Goal: Task Accomplishment & Management: Manage account settings

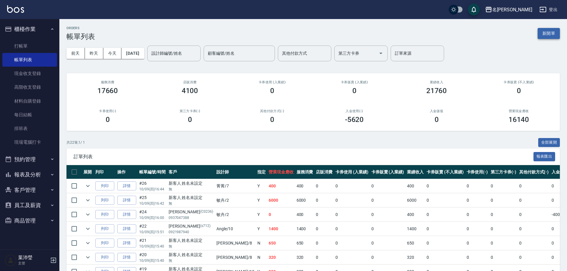
click at [540, 34] on button "新開單" at bounding box center [549, 33] width 22 height 11
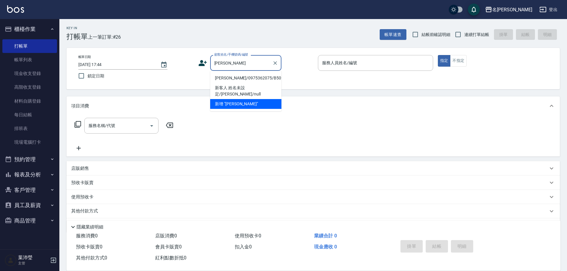
click at [235, 80] on li "[PERSON_NAME]/0975362075/B5027" at bounding box center [245, 78] width 71 height 10
type input "[PERSON_NAME]/0975362075/B5027"
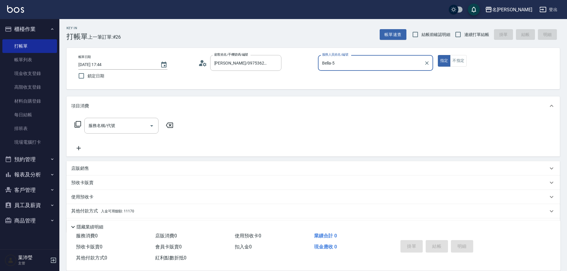
click at [328, 64] on input "Bella-5" at bounding box center [371, 63] width 101 height 10
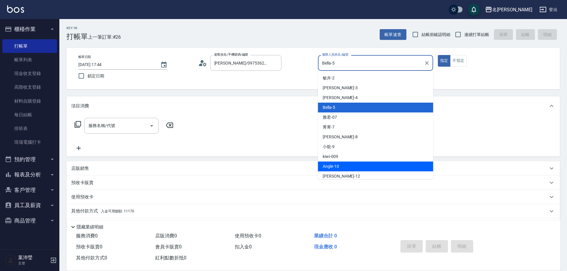
click at [335, 164] on span "Angle -10" at bounding box center [331, 166] width 16 height 6
type input "Angle-10"
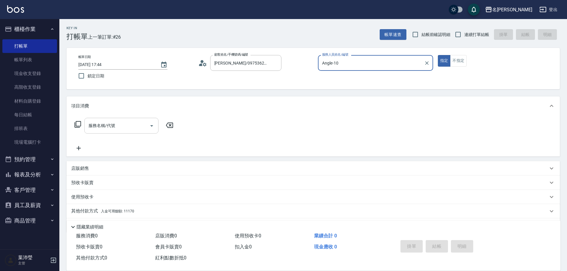
click at [114, 124] on input "服務名稱/代號" at bounding box center [117, 125] width 60 height 10
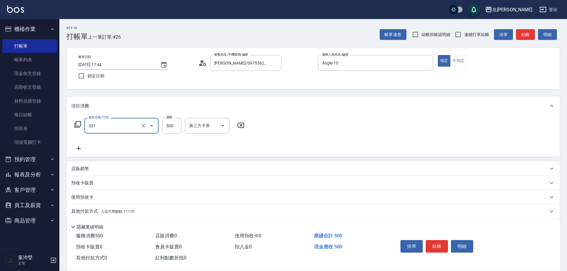
type input "剪髮 A級設計師(301)"
type input "350"
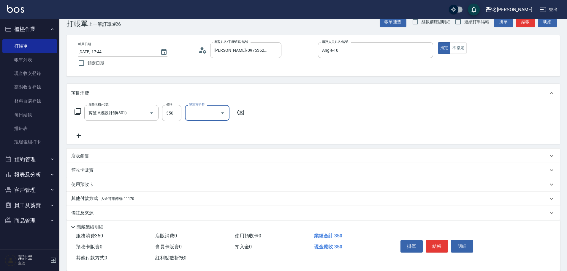
scroll to position [19, 0]
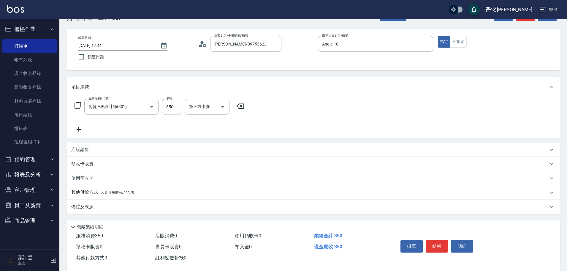
click at [98, 192] on p "其他付款方式 入金可用餘額: 11170" at bounding box center [102, 192] width 63 height 7
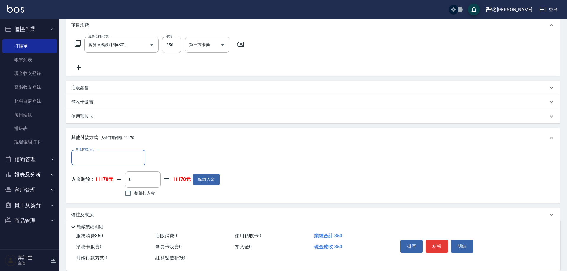
scroll to position [82, 0]
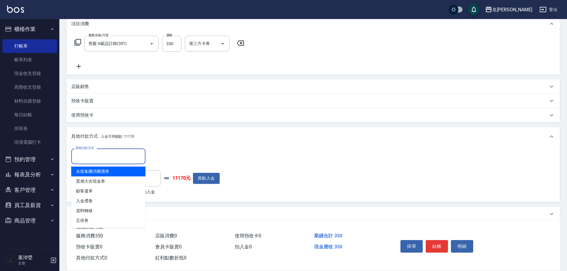
click at [129, 159] on input "其他付款方式" at bounding box center [108, 156] width 69 height 10
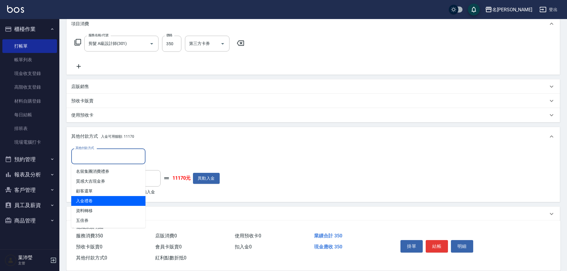
click at [109, 198] on span "入金禮卷" at bounding box center [108, 201] width 74 height 10
type input "入金禮卷"
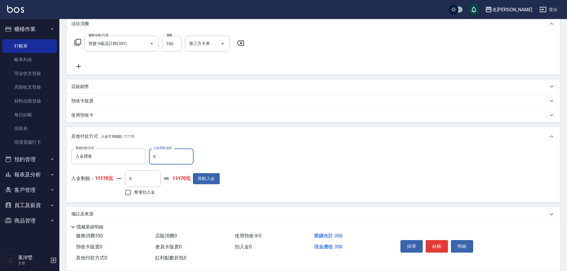
click at [150, 156] on input "0" at bounding box center [171, 156] width 45 height 16
type input "100"
click at [148, 192] on span "整筆扣入金" at bounding box center [144, 192] width 21 height 6
click at [134, 192] on input "整筆扣入金" at bounding box center [128, 192] width 12 height 12
checkbox input "true"
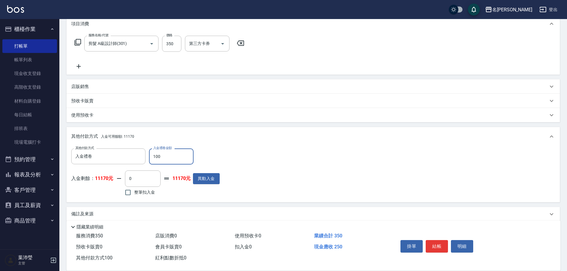
type input "250"
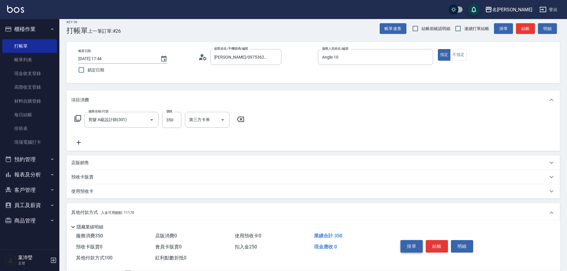
scroll to position [0, 0]
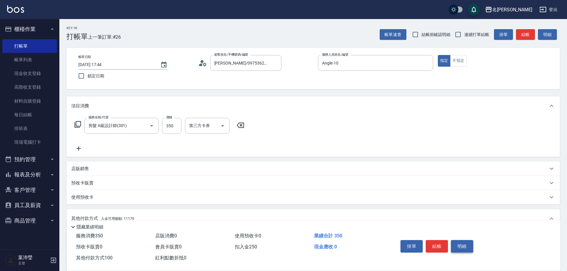
drag, startPoint x: 464, startPoint y: 244, endPoint x: 453, endPoint y: 243, distance: 10.8
click at [463, 243] on button "明細" at bounding box center [462, 246] width 22 height 12
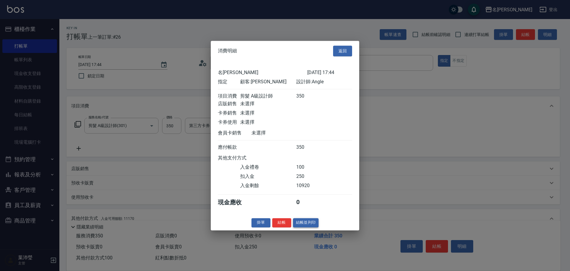
click at [304, 227] on button "結帳並列印" at bounding box center [306, 222] width 26 height 9
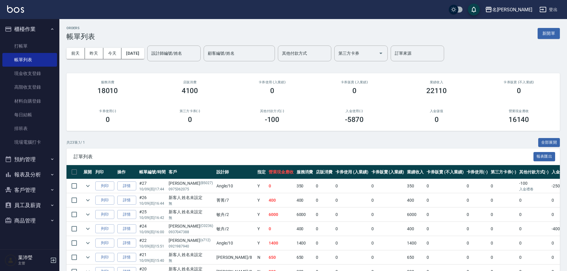
click at [23, 176] on button "報表及分析" at bounding box center [29, 174] width 55 height 15
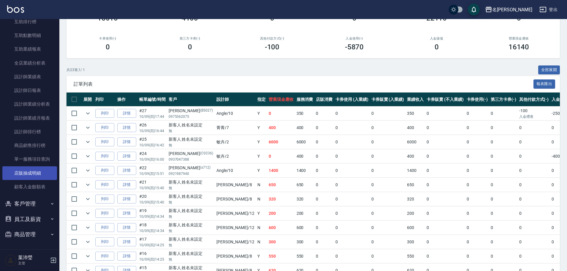
scroll to position [89, 0]
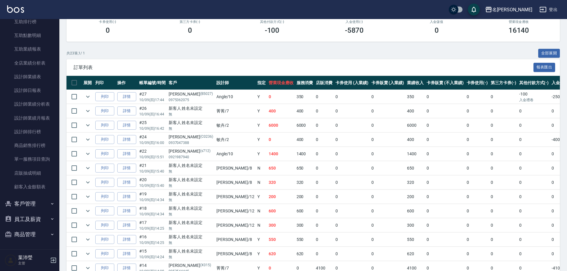
click at [25, 207] on button "客戶管理" at bounding box center [29, 203] width 55 height 15
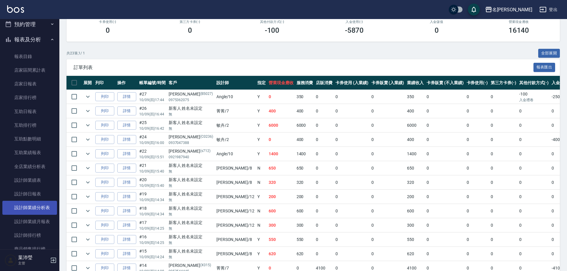
click at [45, 208] on link "設計師業績分析表" at bounding box center [29, 207] width 55 height 14
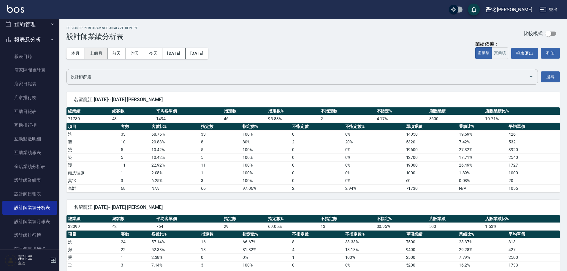
click at [105, 51] on button "上個月" at bounding box center [96, 53] width 23 height 11
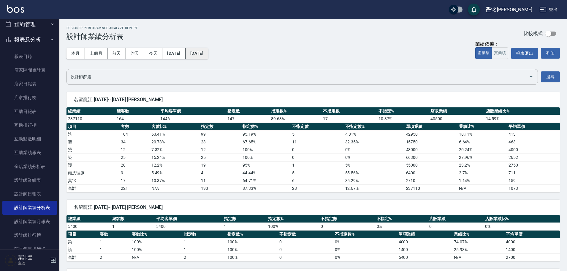
click at [208, 53] on button "[DATE]" at bounding box center [197, 53] width 23 height 11
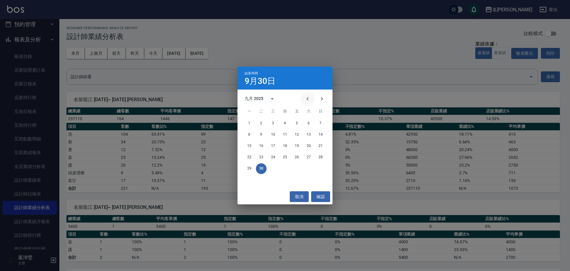
click at [312, 99] on button "Previous month" at bounding box center [308, 98] width 14 height 14
click at [307, 134] on button "9" at bounding box center [308, 134] width 11 height 11
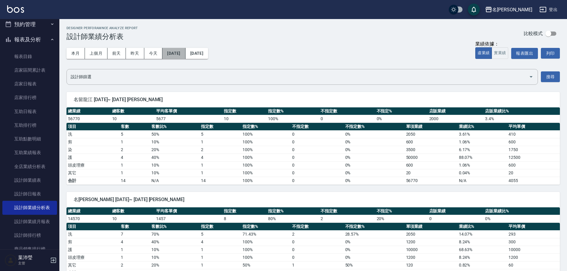
click at [185, 52] on button "[DATE]" at bounding box center [173, 53] width 23 height 11
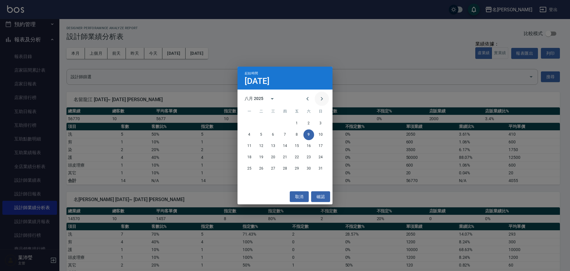
click at [320, 98] on icon "Next month" at bounding box center [321, 98] width 7 height 7
click at [258, 135] on button "9" at bounding box center [261, 134] width 11 height 11
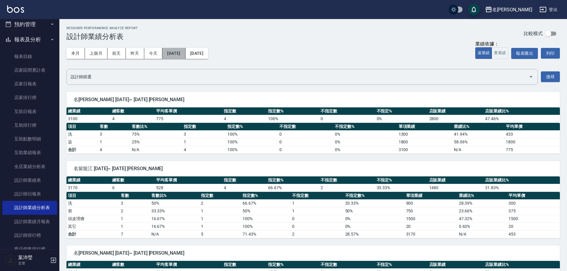
click at [185, 51] on button "[DATE]" at bounding box center [173, 53] width 23 height 11
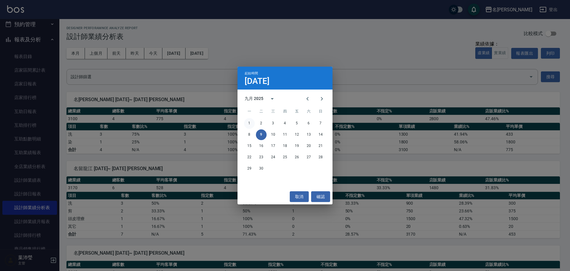
click at [247, 122] on button "1" at bounding box center [249, 123] width 11 height 11
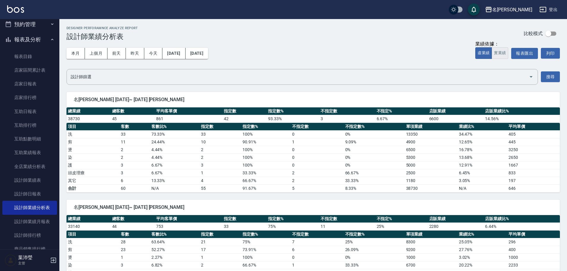
click at [502, 52] on button "實業績" at bounding box center [500, 53] width 17 height 12
click at [528, 56] on button "報表匯出" at bounding box center [524, 53] width 27 height 11
click at [34, 23] on button "預約管理" at bounding box center [29, 24] width 55 height 15
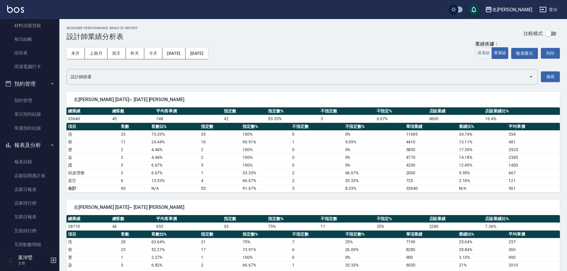
scroll to position [16, 0]
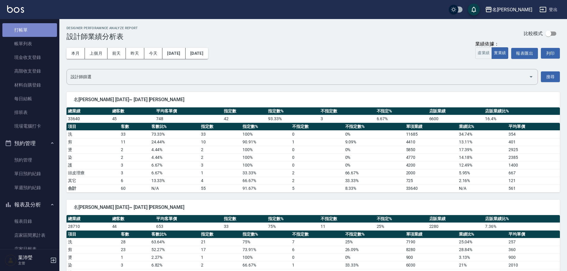
click at [35, 30] on link "打帳單" at bounding box center [29, 30] width 55 height 14
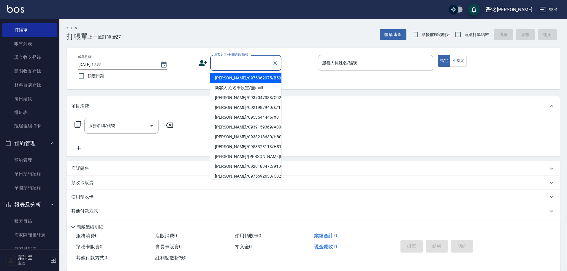
click at [232, 67] on input "顧客姓名/手機號碼/編號" at bounding box center [241, 63] width 57 height 10
click at [233, 89] on li "新客人 姓名未設定/無/null" at bounding box center [245, 88] width 71 height 10
type input "新客人 姓名未設定/無/null"
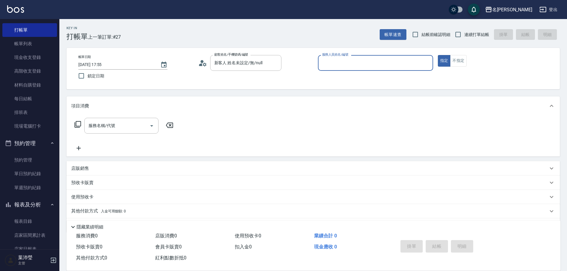
click at [335, 66] on input "服務人員姓名/編號" at bounding box center [376, 63] width 110 height 10
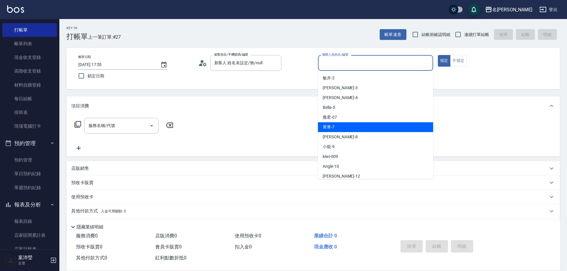
click at [336, 127] on div "菁菁 -7" at bounding box center [375, 127] width 115 height 10
type input "菁菁-7"
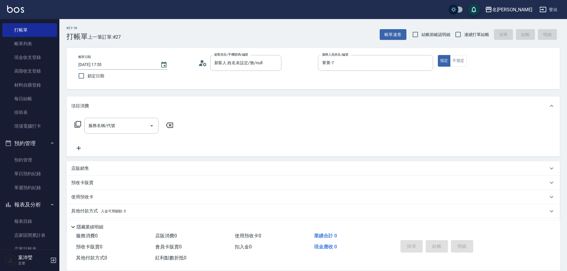
click at [79, 122] on icon at bounding box center [77, 124] width 7 height 7
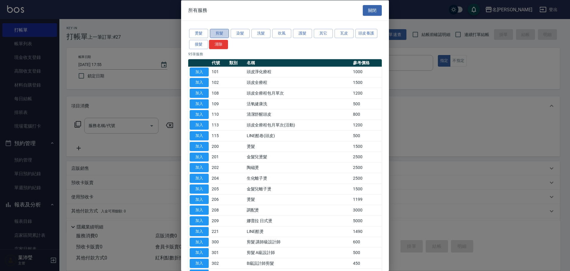
click at [218, 34] on button "剪髮" at bounding box center [219, 33] width 19 height 9
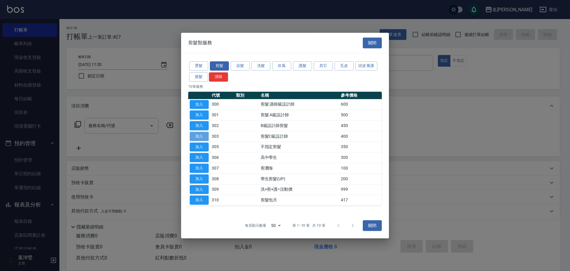
click at [203, 137] on button "加入" at bounding box center [199, 136] width 19 height 9
type input "剪髮C級設計師(303)"
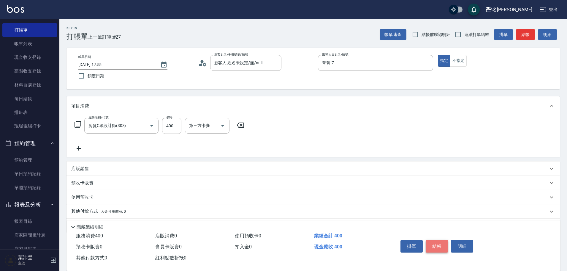
click at [442, 240] on button "結帳" at bounding box center [437, 246] width 22 height 12
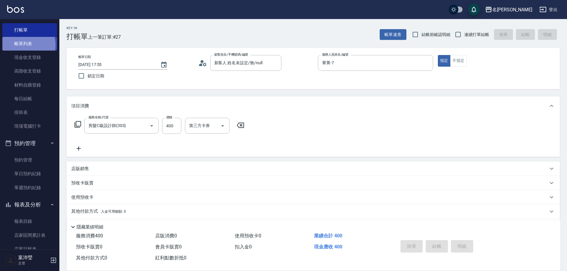
click at [26, 45] on link "帳單列表" at bounding box center [29, 44] width 55 height 14
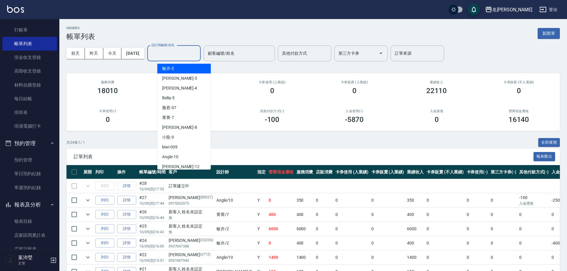
click at [185, 52] on input "設計師編號/姓名" at bounding box center [174, 53] width 48 height 10
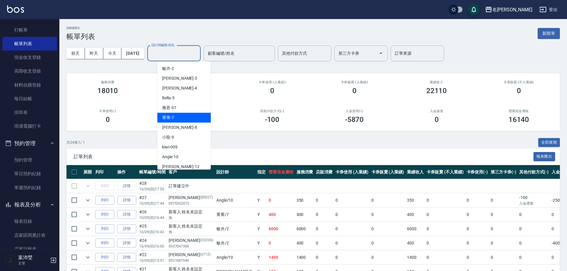
click at [183, 118] on div "菁菁 -7" at bounding box center [183, 118] width 53 height 10
type input "菁菁-7"
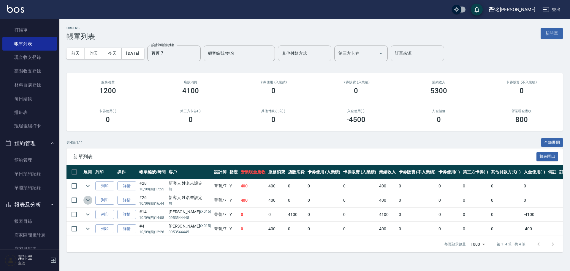
click at [88, 199] on icon "expand row" at bounding box center [87, 199] width 7 height 7
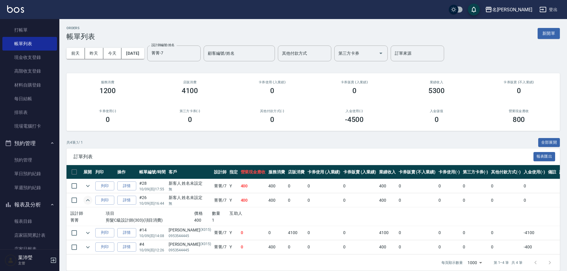
click at [88, 199] on icon "expand row" at bounding box center [87, 199] width 7 height 7
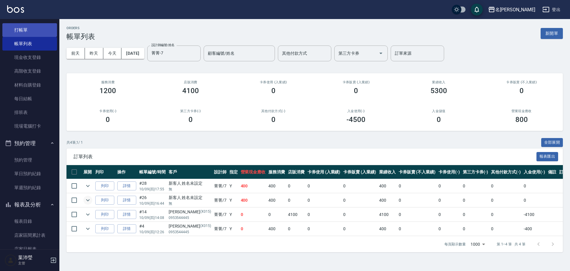
click at [35, 28] on link "打帳單" at bounding box center [29, 30] width 55 height 14
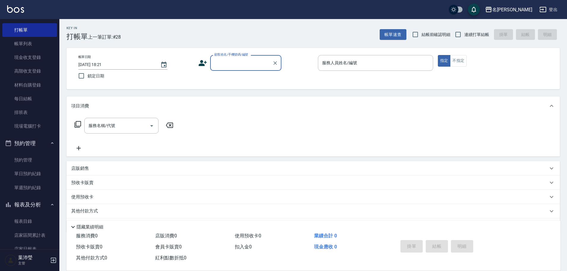
click at [220, 57] on label "顧客姓名/手機號碼/編號" at bounding box center [231, 54] width 34 height 4
click at [220, 58] on input "顧客姓名/手機號碼/編號" at bounding box center [241, 63] width 57 height 10
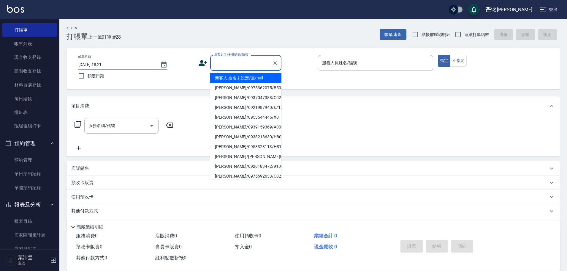
click at [221, 61] on input "顧客姓名/手機號碼/編號" at bounding box center [241, 63] width 57 height 10
click at [237, 79] on li "新客人 姓名未設定/無/null" at bounding box center [245, 78] width 71 height 10
type input "新客人 姓名未設定/無/null"
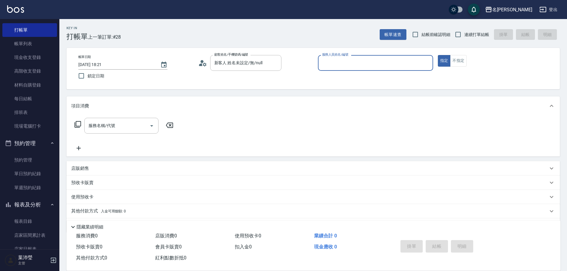
click at [364, 65] on input "服務人員姓名/編號" at bounding box center [376, 63] width 110 height 10
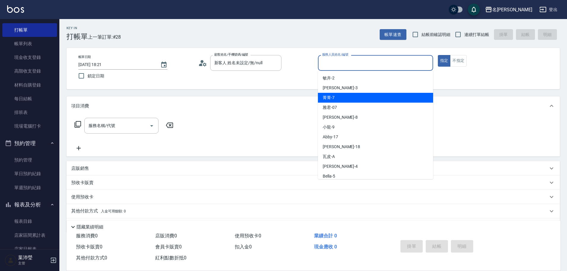
click at [343, 99] on div "菁菁 -7" at bounding box center [375, 98] width 115 height 10
type input "菁菁-7"
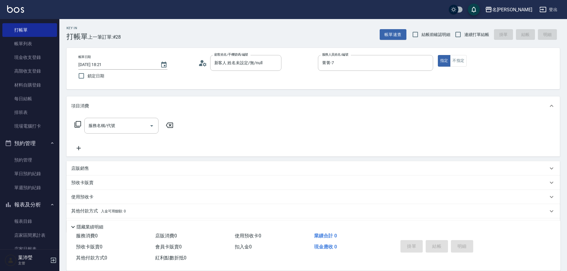
click at [77, 125] on icon at bounding box center [77, 124] width 7 height 7
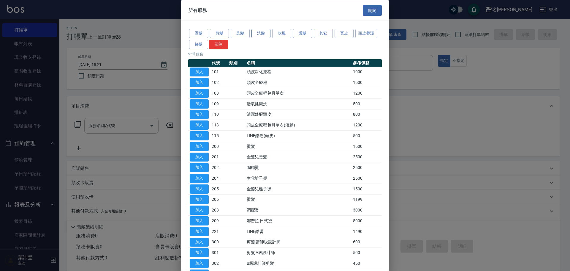
click at [264, 34] on button "洗髮" at bounding box center [261, 33] width 19 height 9
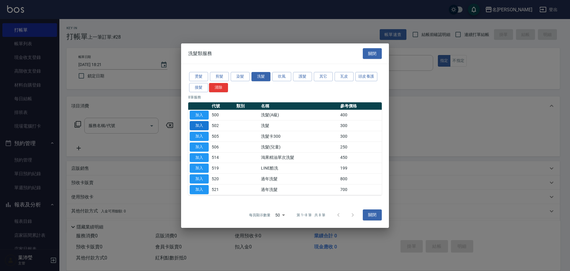
click at [200, 124] on button "加入" at bounding box center [199, 125] width 19 height 9
type input "洗髮(502)"
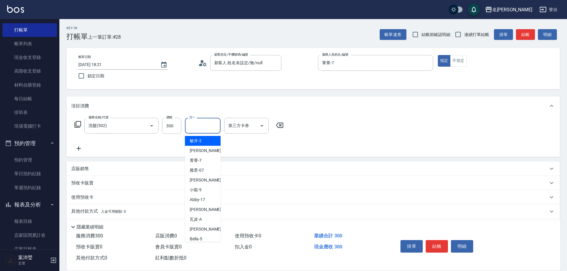
click at [201, 126] on input "洗-1" at bounding box center [203, 125] width 30 height 10
click at [194, 230] on span "[PERSON_NAME] -18" at bounding box center [208, 228] width 37 height 6
type input "[PERSON_NAME]-18"
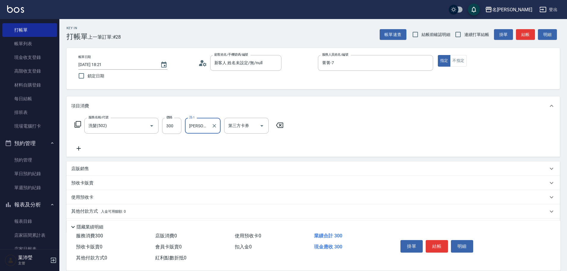
click at [80, 127] on icon at bounding box center [77, 124] width 7 height 7
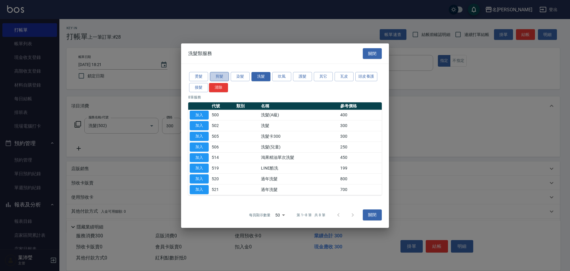
click at [222, 77] on button "剪髮" at bounding box center [219, 76] width 19 height 9
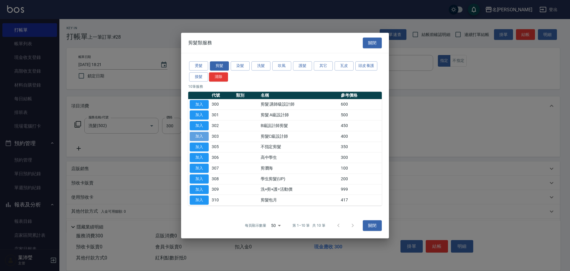
click at [197, 138] on button "加入" at bounding box center [199, 136] width 19 height 9
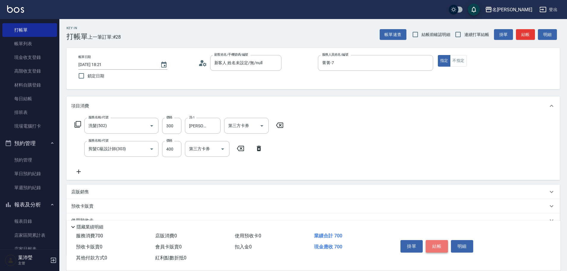
click at [441, 244] on button "結帳" at bounding box center [437, 246] width 22 height 12
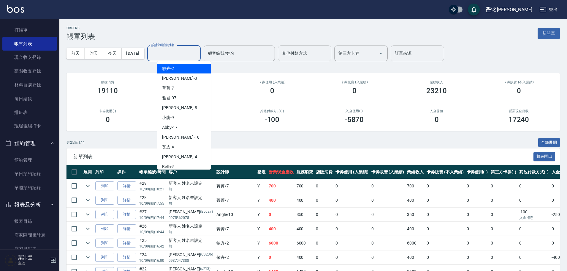
click at [192, 56] on input "設計師編號/姓名" at bounding box center [174, 53] width 48 height 10
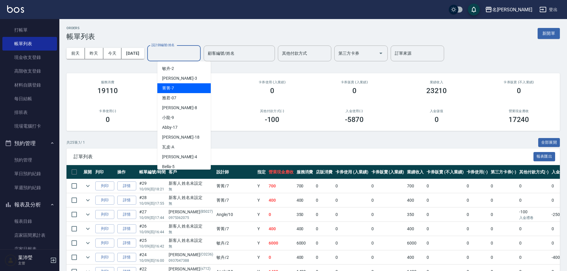
click at [177, 90] on div "菁菁 -7" at bounding box center [183, 88] width 53 height 10
type input "菁菁-7"
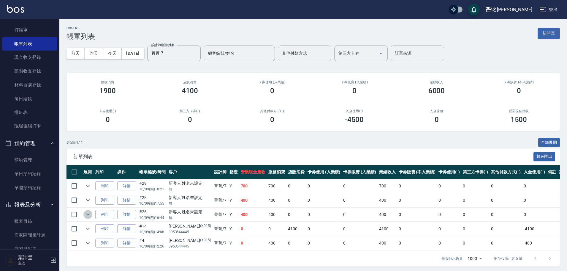
click at [92, 213] on button "expand row" at bounding box center [87, 214] width 9 height 9
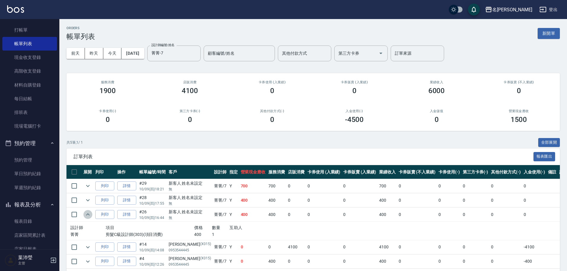
click at [92, 213] on button "expand row" at bounding box center [87, 214] width 9 height 9
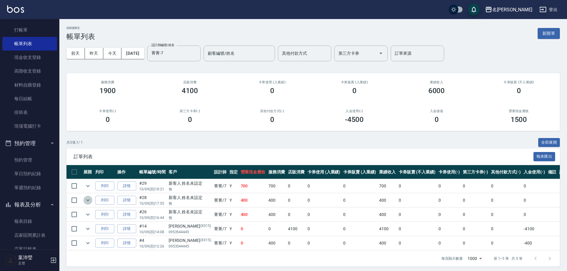
click at [86, 201] on icon "expand row" at bounding box center [87, 199] width 7 height 7
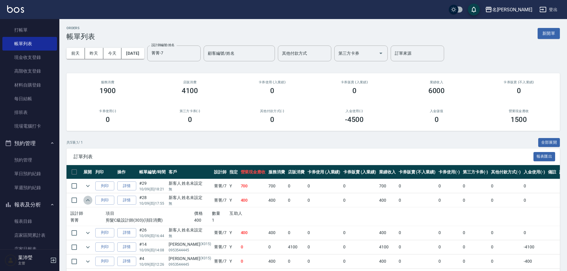
click at [86, 201] on icon "expand row" at bounding box center [87, 199] width 7 height 7
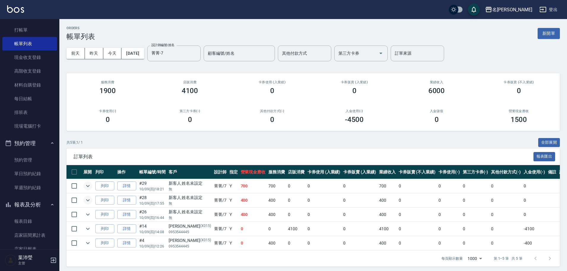
click at [90, 184] on icon "expand row" at bounding box center [87, 185] width 7 height 7
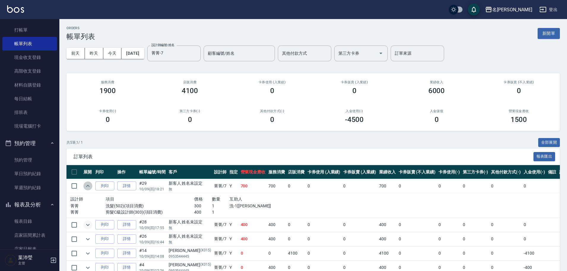
click at [90, 184] on icon "expand row" at bounding box center [87, 185] width 7 height 7
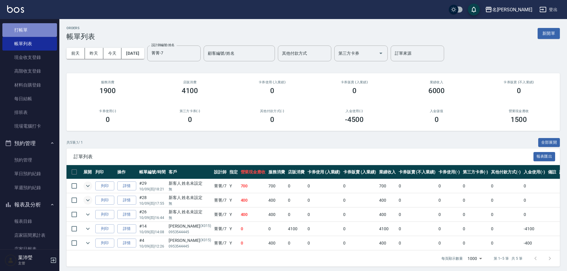
click at [37, 30] on link "打帳單" at bounding box center [29, 30] width 55 height 14
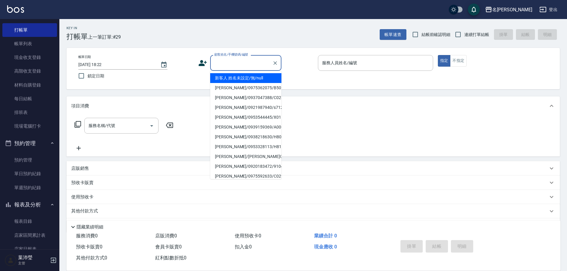
click at [249, 66] on input "顧客姓名/手機號碼/編號" at bounding box center [241, 63] width 57 height 10
click at [243, 78] on li "新客人 姓名未設定/無/null" at bounding box center [245, 78] width 71 height 10
type input "新客人 姓名未設定/無/null"
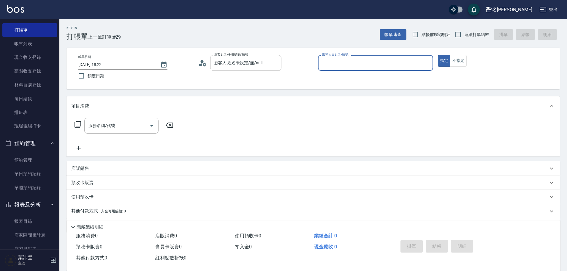
click at [344, 63] on input "服務人員姓名/編號" at bounding box center [376, 63] width 110 height 10
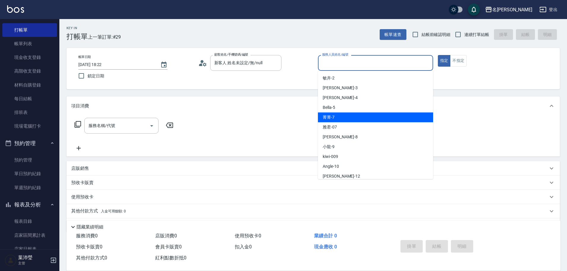
click at [324, 116] on span "菁菁 -7" at bounding box center [329, 117] width 12 height 6
type input "菁菁-7"
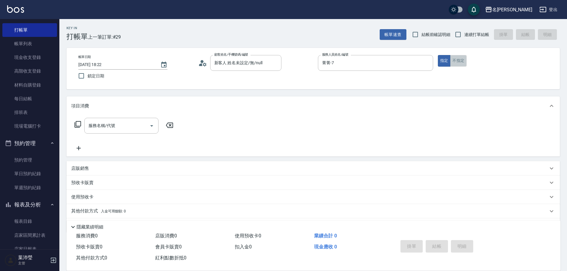
click at [462, 64] on button "不指定" at bounding box center [458, 61] width 17 height 12
click at [81, 122] on icon at bounding box center [78, 124] width 7 height 7
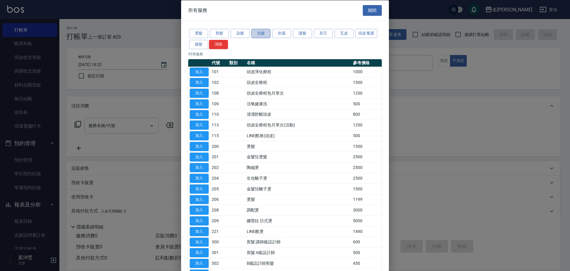
click at [264, 34] on button "洗髮" at bounding box center [261, 33] width 19 height 9
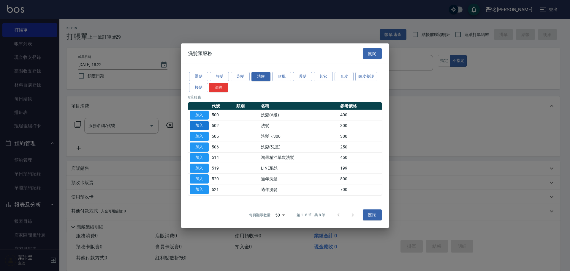
click at [199, 127] on button "加入" at bounding box center [199, 125] width 19 height 9
type input "洗髮(502)"
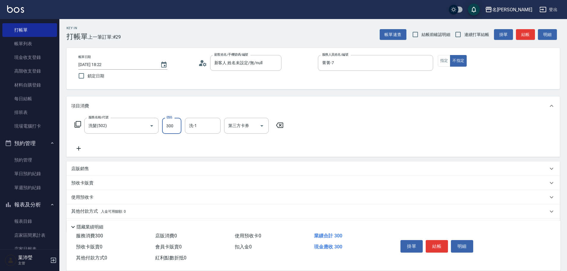
click at [178, 124] on input "300" at bounding box center [171, 126] width 19 height 16
type input "320"
click at [441, 240] on button "結帳" at bounding box center [437, 246] width 22 height 12
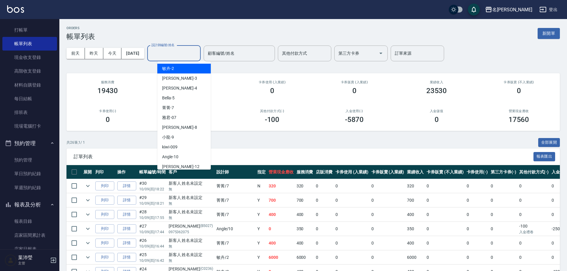
click at [175, 56] on input "設計師編號/姓名" at bounding box center [174, 53] width 48 height 10
click at [183, 109] on div "菁菁 -7" at bounding box center [183, 108] width 53 height 10
type input "菁菁-7"
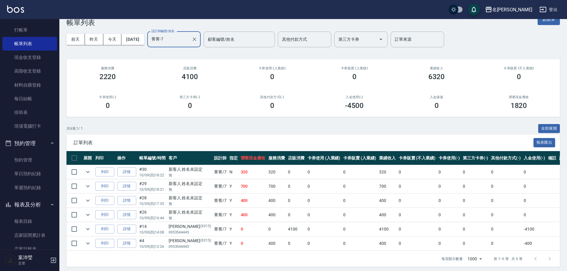
scroll to position [21, 0]
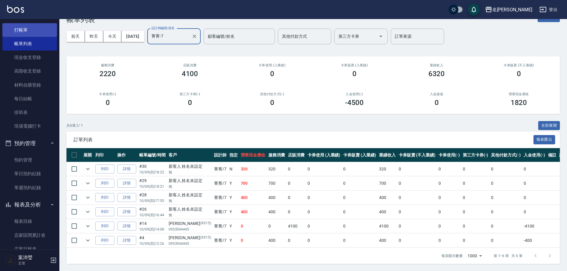
click at [42, 33] on link "打帳單" at bounding box center [29, 30] width 55 height 14
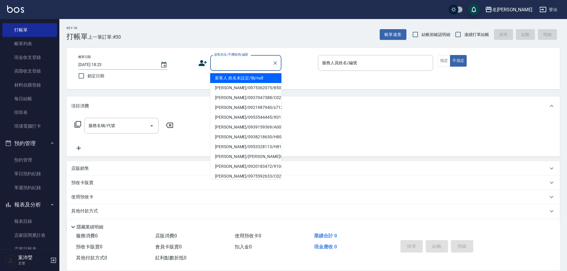
drag, startPoint x: 221, startPoint y: 65, endPoint x: 220, endPoint y: 61, distance: 4.0
click at [220, 62] on input "顧客姓名/手機號碼/編號" at bounding box center [241, 63] width 57 height 10
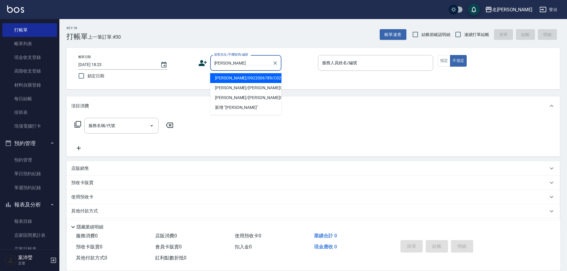
click at [246, 79] on li "[PERSON_NAME]/0922006789/C0212" at bounding box center [245, 78] width 71 height 10
type input "[PERSON_NAME]/0922006789/C0212"
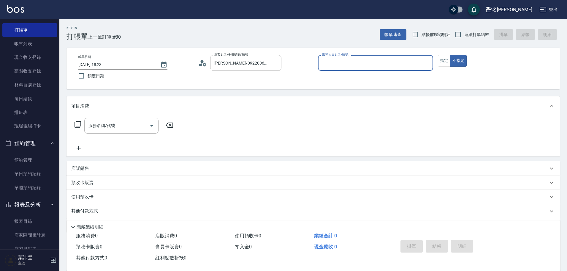
type input "Angle-10"
click at [273, 57] on div at bounding box center [275, 63] width 8 height 16
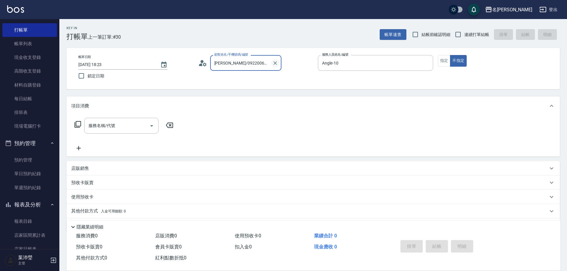
click at [274, 61] on icon "Clear" at bounding box center [275, 63] width 6 height 6
click at [226, 66] on input "顧客姓名/手機號碼/編號" at bounding box center [241, 63] width 57 height 10
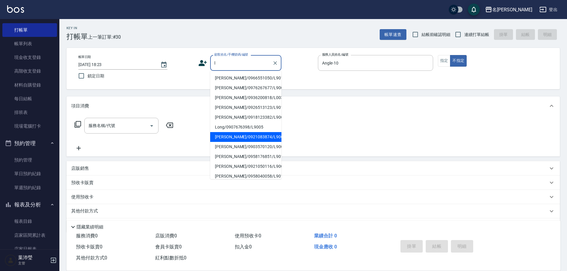
click at [230, 137] on li "[PERSON_NAME]/0921083874/L9003" at bounding box center [245, 137] width 71 height 10
type input "[PERSON_NAME]/0921083874/L9003"
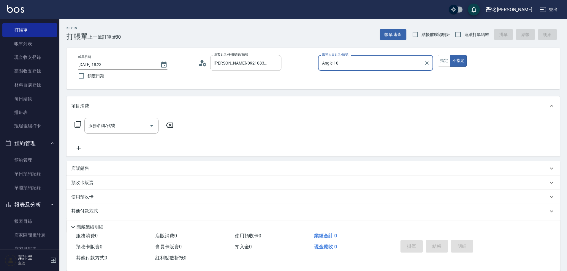
type input "小龍-9"
click at [441, 61] on button "指定" at bounding box center [444, 61] width 13 height 12
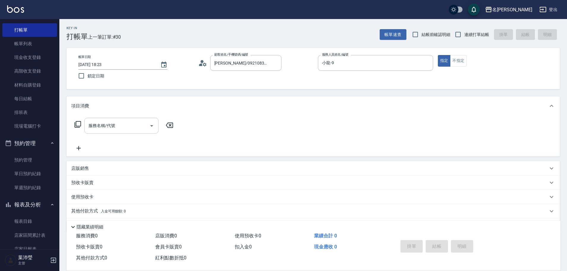
click at [106, 129] on input "服務名稱/代號" at bounding box center [117, 125] width 60 height 10
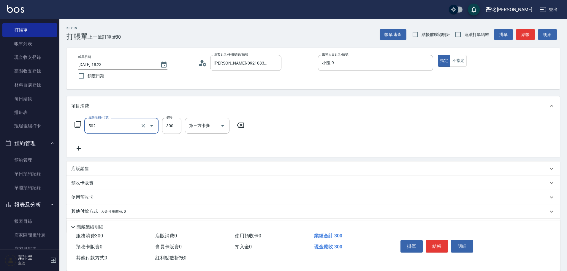
type input "洗髮(502)"
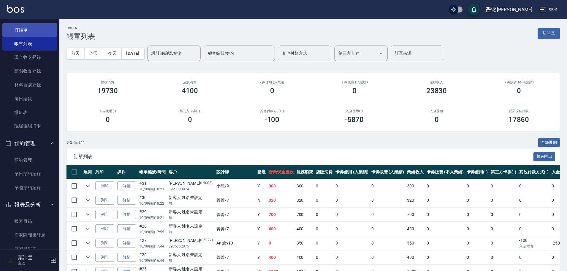
click at [43, 30] on link "打帳單" at bounding box center [29, 30] width 55 height 14
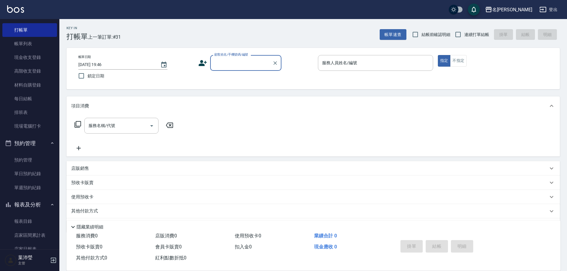
click at [227, 65] on input "顧客姓名/手機號碼/編號" at bounding box center [241, 63] width 57 height 10
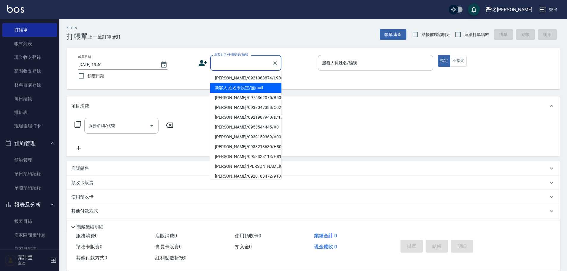
click at [236, 90] on li "新客人 姓名未設定/無/null" at bounding box center [245, 88] width 71 height 10
type input "新客人 姓名未設定/無/null"
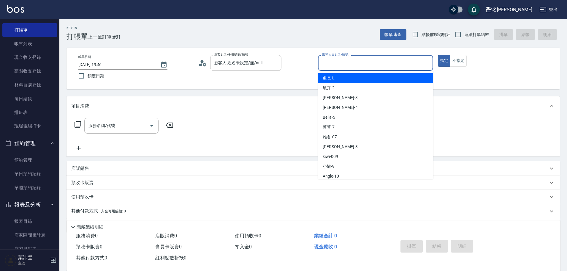
click at [336, 65] on input "服務人員姓名/編號" at bounding box center [376, 63] width 110 height 10
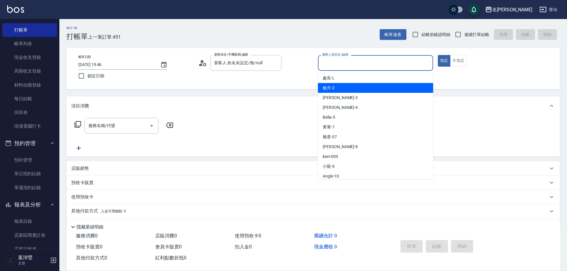
click at [335, 90] on div "敏卉 -2" at bounding box center [375, 88] width 115 height 10
type input "敏卉-2"
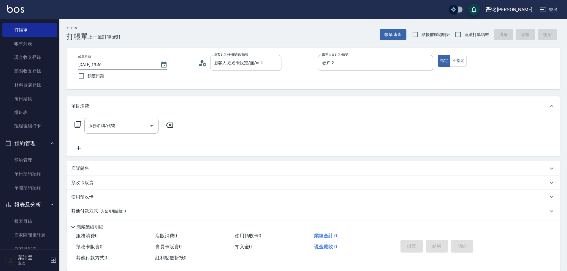
click at [80, 121] on icon at bounding box center [78, 124] width 7 height 7
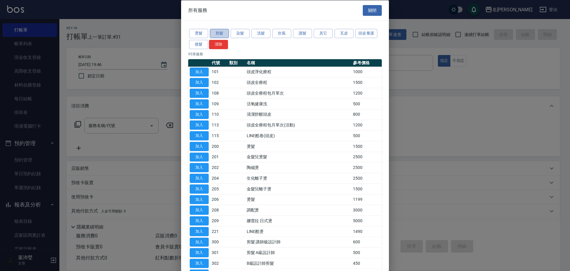
click at [218, 32] on button "剪髮" at bounding box center [219, 33] width 19 height 9
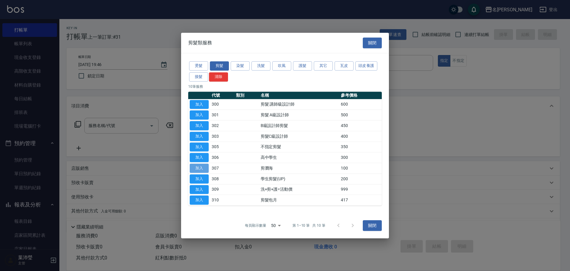
click at [199, 168] on button "加入" at bounding box center [199, 167] width 19 height 9
type input "剪瀏海(307)"
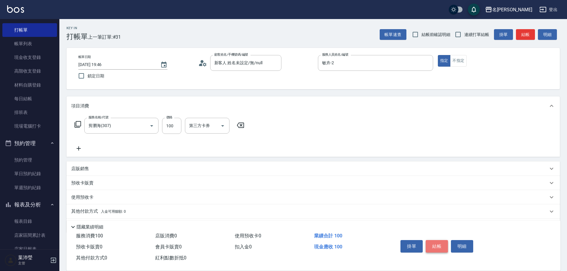
click at [437, 244] on button "結帳" at bounding box center [437, 246] width 22 height 12
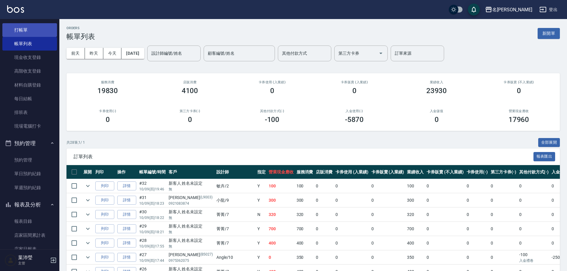
click at [13, 24] on ul "打帳單 帳單列表 現金收支登錄 高階收支登錄 材料自購登錄 每日結帳 排班表 現場電腦打卡" at bounding box center [29, 78] width 55 height 115
click at [13, 24] on link "打帳單" at bounding box center [29, 30] width 55 height 14
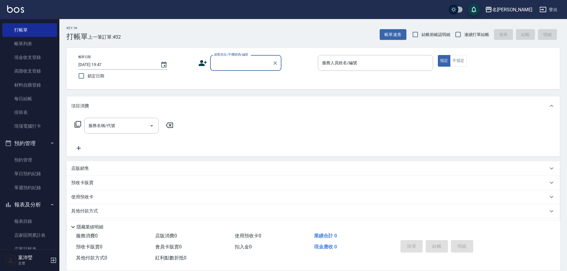
click at [233, 64] on input "顧客姓名/手機號碼/編號" at bounding box center [241, 63] width 57 height 10
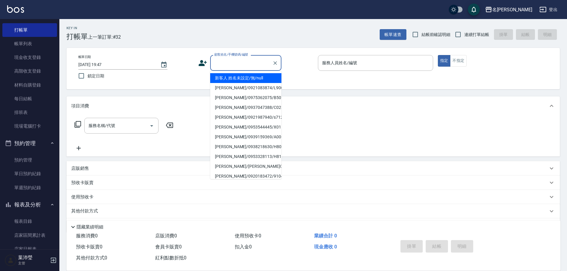
click at [237, 80] on li "新客人 姓名未設定/無/null" at bounding box center [245, 78] width 71 height 10
type input "新客人 姓名未設定/無/null"
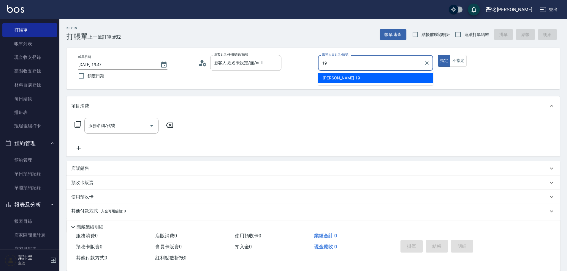
type input "1"
click at [341, 75] on div "Angle -10" at bounding box center [375, 78] width 115 height 10
type input "Angle-10"
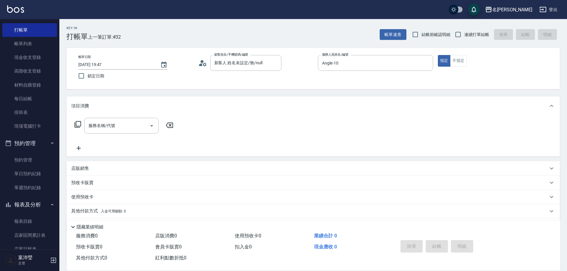
click at [75, 127] on icon at bounding box center [78, 124] width 7 height 7
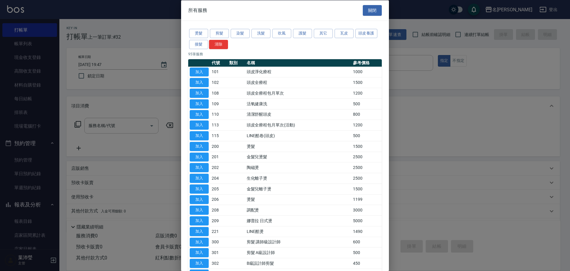
click at [250, 32] on div "燙髮 剪髮 染髮 洗髮 吹風 護髮 其它 瓦皮 頭皮養護 接髮 清除" at bounding box center [285, 39] width 194 height 22
click at [258, 39] on div "燙髮 剪髮 染髮 洗髮 吹風 護髮 其它 瓦皮 頭皮養護 接髮 清除" at bounding box center [285, 39] width 194 height 22
click at [265, 32] on button "洗髮" at bounding box center [261, 33] width 19 height 9
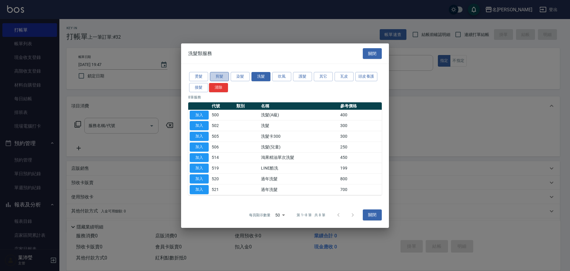
click at [222, 78] on button "剪髮" at bounding box center [219, 76] width 19 height 9
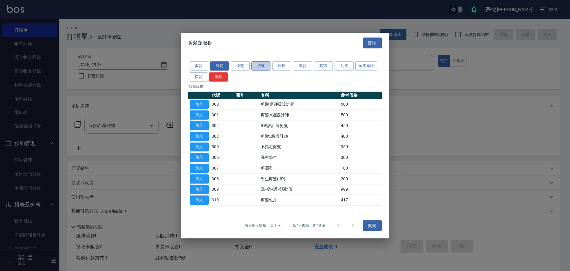
click at [265, 66] on button "洗髮" at bounding box center [261, 65] width 19 height 9
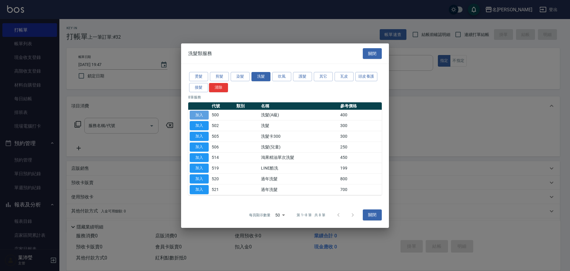
click at [207, 118] on button "加入" at bounding box center [199, 114] width 19 height 9
type input "洗髮(A級)(500)"
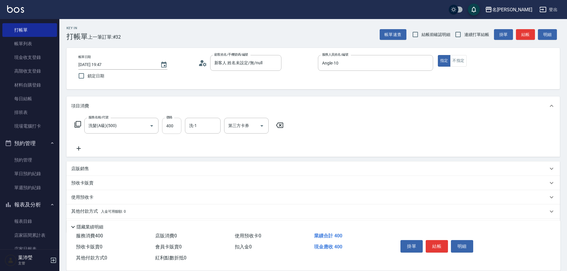
click at [181, 124] on input "400" at bounding box center [171, 126] width 19 height 16
type input "250"
type input "[PERSON_NAME]-19"
click at [40, 255] on h5 "葉沛瑩" at bounding box center [33, 257] width 30 height 6
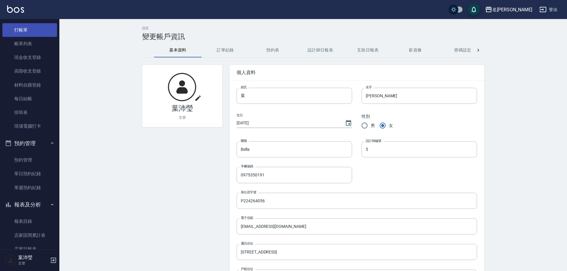
click at [30, 30] on link "打帳單" at bounding box center [29, 30] width 55 height 14
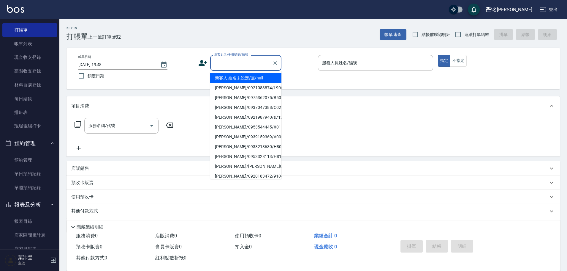
click at [227, 60] on input "顧客姓名/手機號碼/編號" at bounding box center [241, 63] width 57 height 10
click at [233, 76] on li "新客人 姓名未設定/無/null" at bounding box center [245, 78] width 71 height 10
type input "新客人 姓名未設定/無/null"
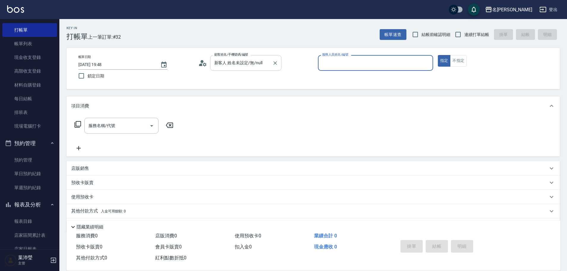
click at [438, 55] on button "指定" at bounding box center [444, 61] width 13 height 12
type button "true"
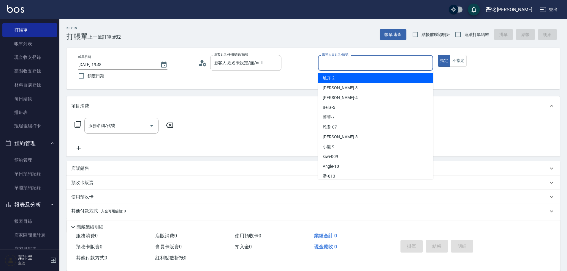
click at [342, 59] on input "服務人員姓名/編號" at bounding box center [376, 63] width 110 height 10
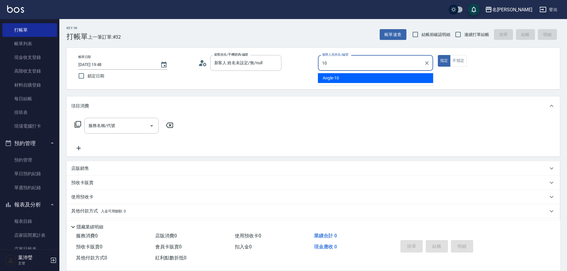
type input "Angle-10"
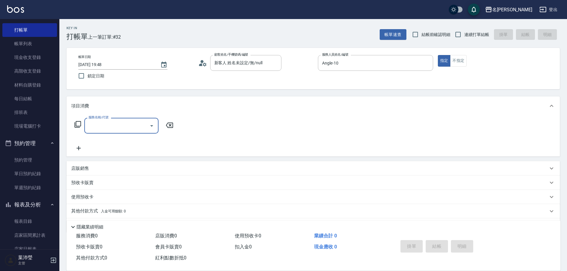
click at [80, 124] on icon at bounding box center [77, 124] width 7 height 7
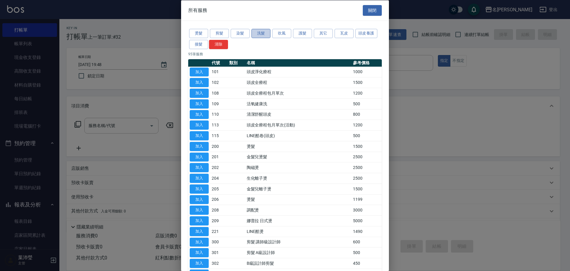
click at [255, 33] on button "洗髮" at bounding box center [261, 33] width 19 height 9
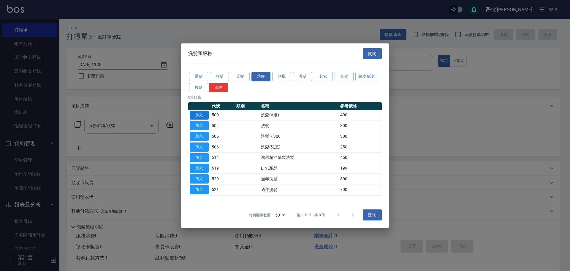
click at [205, 119] on button "加入" at bounding box center [199, 114] width 19 height 9
type input "洗髮(A級)(500)"
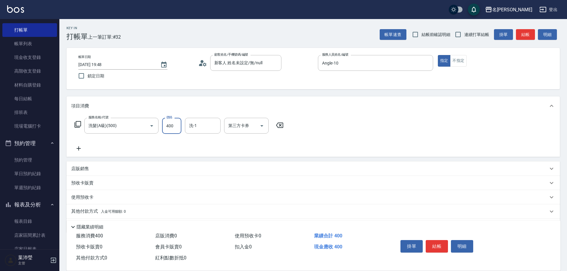
click at [171, 130] on input "400" at bounding box center [171, 126] width 19 height 16
type input "250"
type input "[PERSON_NAME]-19"
click at [436, 243] on button "結帳" at bounding box center [437, 246] width 22 height 12
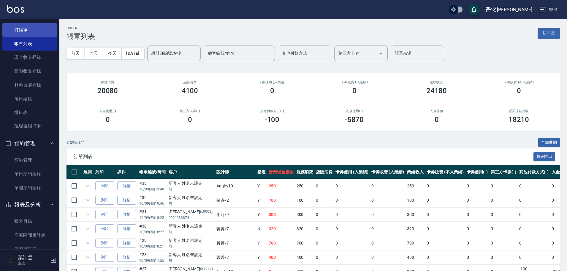
click at [40, 34] on link "打帳單" at bounding box center [29, 30] width 55 height 14
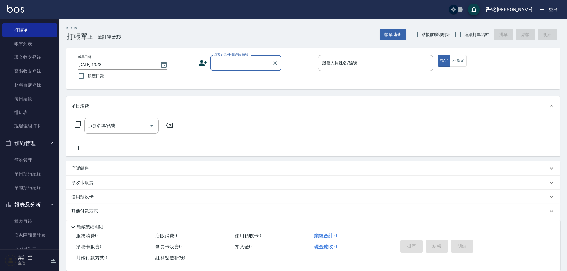
click at [247, 64] on input "顧客姓名/手機號碼/編號" at bounding box center [241, 63] width 57 height 10
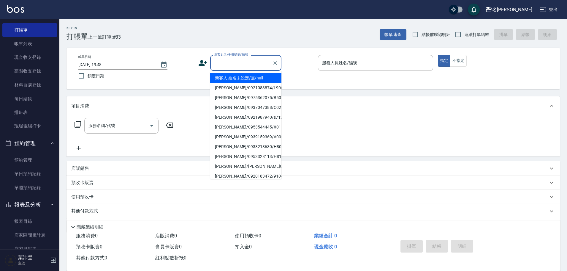
drag, startPoint x: 247, startPoint y: 82, endPoint x: 360, endPoint y: 58, distance: 116.0
click at [248, 82] on li "新客人 姓名未設定/無/null" at bounding box center [245, 78] width 71 height 10
type input "新客人 姓名未設定/無/null"
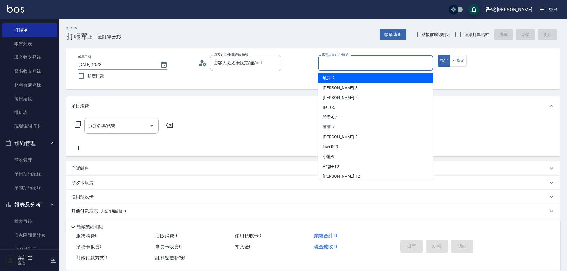
click at [363, 59] on input "服務人員姓名/編號" at bounding box center [376, 63] width 110 height 10
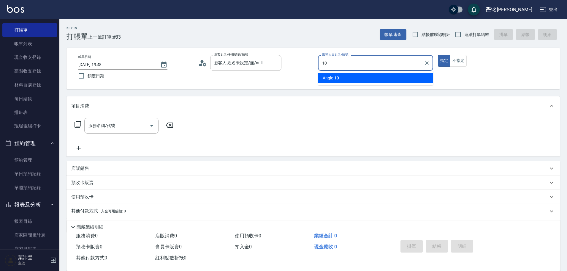
type input "Angle-10"
type button "true"
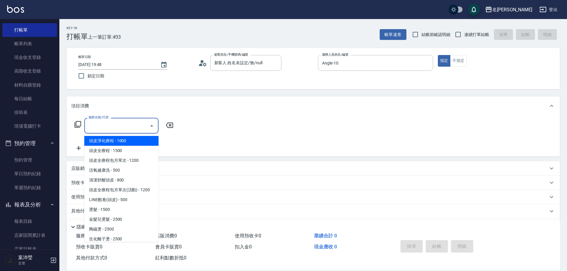
click at [102, 128] on input "服務名稱/代號" at bounding box center [117, 125] width 60 height 10
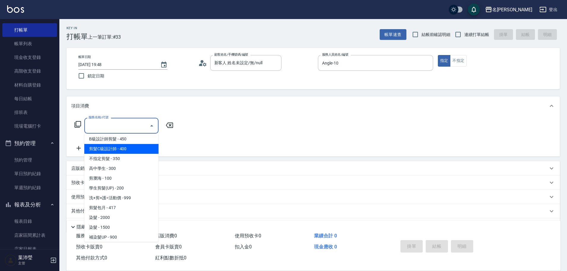
scroll to position [148, 0]
drag, startPoint x: 70, startPoint y: 121, endPoint x: 80, endPoint y: 124, distance: 9.7
click at [75, 123] on div "服務名稱/代號 服務名稱/代號" at bounding box center [314, 135] width 494 height 41
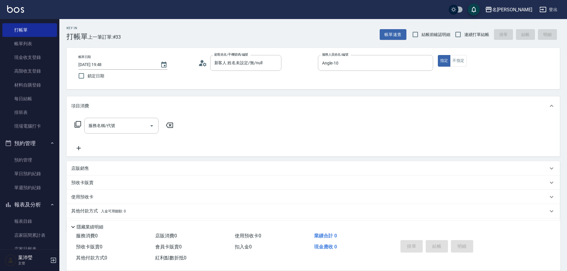
click at [83, 125] on div "服務名稱/代號 服務名稱/代號" at bounding box center [124, 126] width 106 height 16
click at [81, 125] on icon at bounding box center [78, 124] width 7 height 7
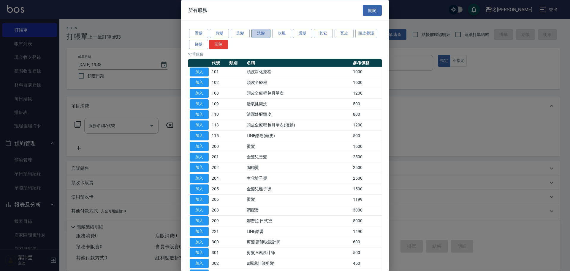
drag, startPoint x: 255, startPoint y: 31, endPoint x: 253, endPoint y: 35, distance: 5.2
click at [255, 31] on button "洗髮" at bounding box center [261, 33] width 19 height 9
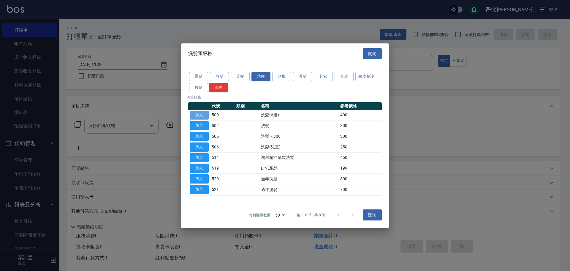
click at [197, 115] on button "加入" at bounding box center [199, 114] width 19 height 9
type input "洗髮(A級)(500)"
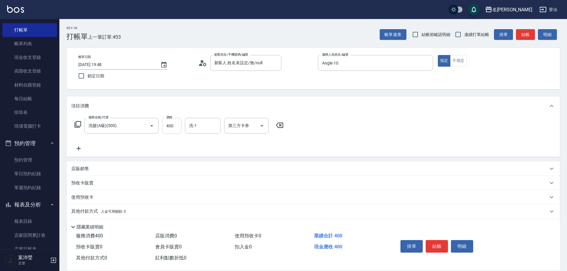
click at [180, 127] on input "400" at bounding box center [171, 126] width 19 height 16
type input "250"
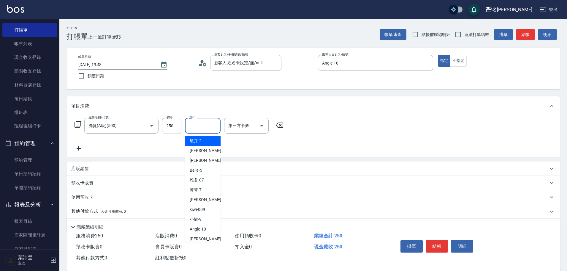
click at [211, 128] on input "洗-1" at bounding box center [203, 125] width 30 height 10
type input "[PERSON_NAME]-19"
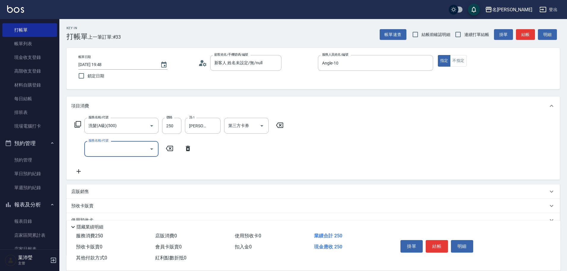
click at [186, 149] on icon at bounding box center [188, 148] width 4 height 5
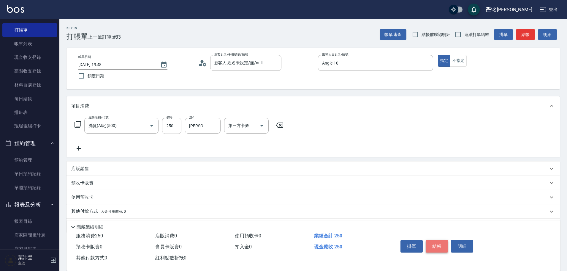
click at [439, 243] on button "結帳" at bounding box center [437, 246] width 22 height 12
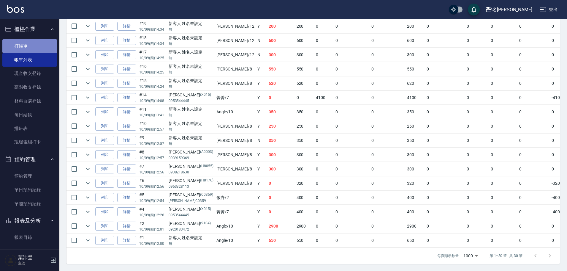
click at [30, 49] on link "打帳單" at bounding box center [29, 46] width 55 height 14
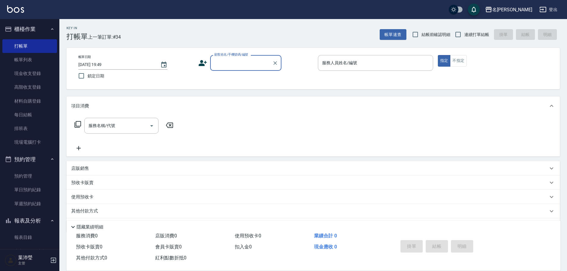
click at [238, 64] on input "顧客姓名/手機號碼/編號" at bounding box center [241, 63] width 57 height 10
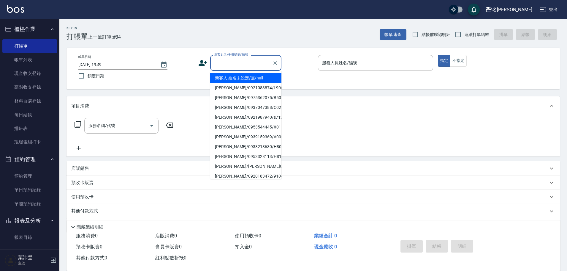
click at [243, 76] on li "新客人 姓名未設定/無/null" at bounding box center [245, 78] width 71 height 10
type input "新客人 姓名未設定/無/null"
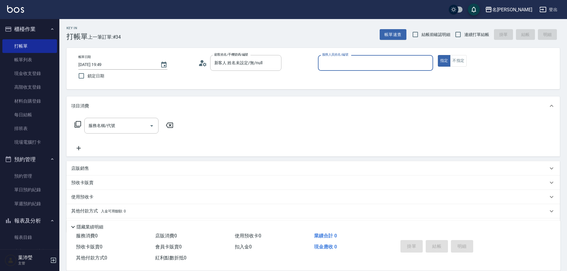
click at [332, 61] on input "服務人員姓名/編號" at bounding box center [376, 63] width 110 height 10
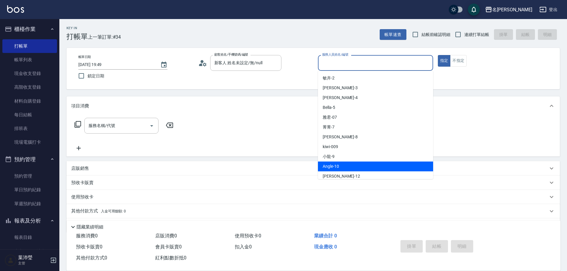
click at [361, 166] on div "Angle -10" at bounding box center [375, 166] width 115 height 10
type input "Angle-10"
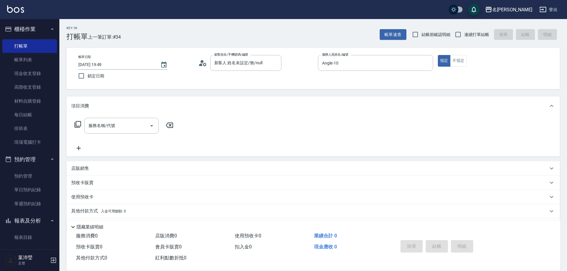
click at [488, 61] on div "指定 不指定" at bounding box center [495, 61] width 115 height 12
click at [76, 126] on icon at bounding box center [77, 124] width 7 height 7
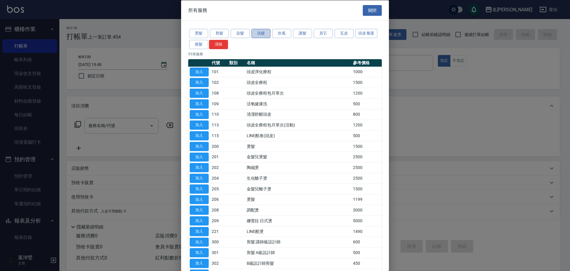
click at [255, 34] on button "洗髮" at bounding box center [261, 33] width 19 height 9
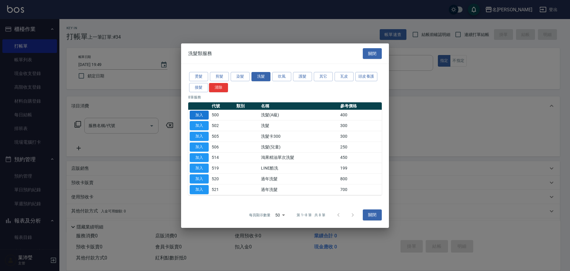
click at [200, 114] on button "加入" at bounding box center [199, 114] width 19 height 9
type input "洗髮(A級)(500)"
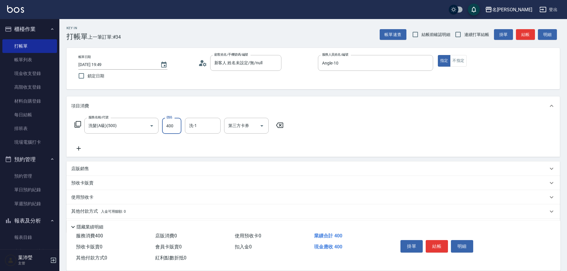
click at [169, 129] on input "400" at bounding box center [171, 126] width 19 height 16
type input "250"
type input "[PERSON_NAME]-19"
click at [354, 144] on div "服務名稱/代號 洗髮(A級)(500) 服務名稱/代號 價格 250 價格 洗-1 [PERSON_NAME]-19 洗-1 第三方卡券 第三方卡券" at bounding box center [314, 135] width 494 height 41
click at [435, 242] on button "結帳" at bounding box center [437, 246] width 22 height 12
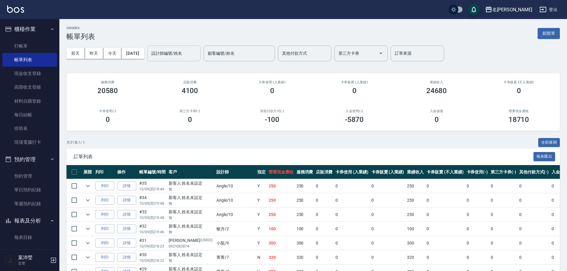
click at [177, 51] on input "設計師編號/姓名" at bounding box center [174, 53] width 48 height 10
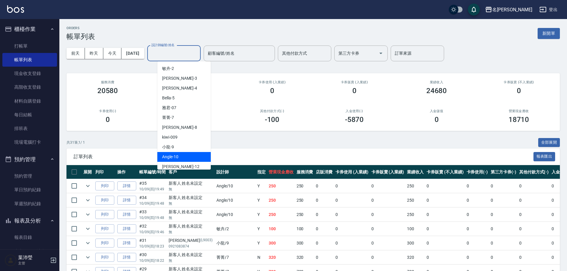
click at [172, 154] on span "Angle -10" at bounding box center [170, 157] width 16 height 6
type input "Angle-10"
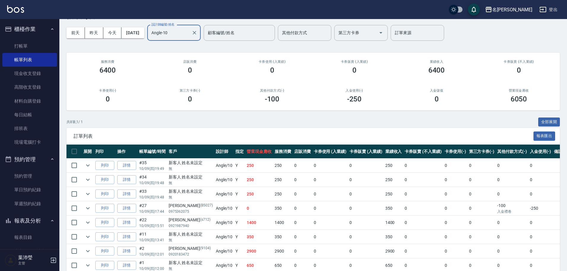
scroll to position [30, 0]
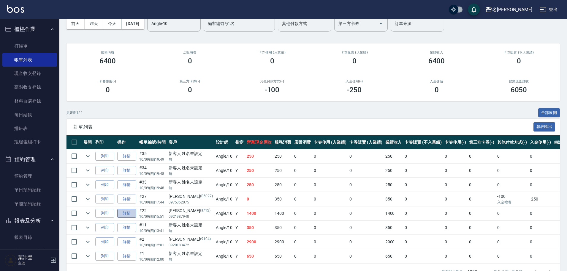
click at [131, 213] on link "詳情" at bounding box center [126, 212] width 19 height 9
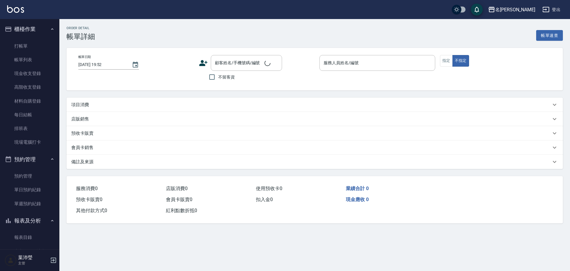
type input "[DATE] 15:51"
type input "Angle-10"
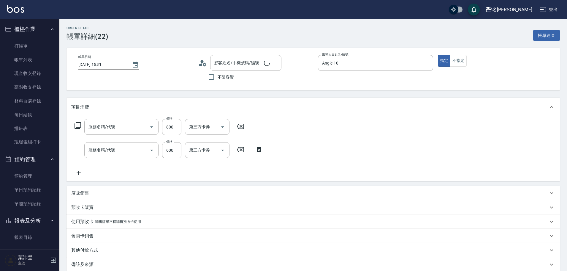
type input "洋甘菊護髮(613)"
type input "活氧健康洗(109)"
type input "[PERSON_NAME]/0921987940/s712"
click at [79, 173] on icon at bounding box center [79, 172] width 4 height 4
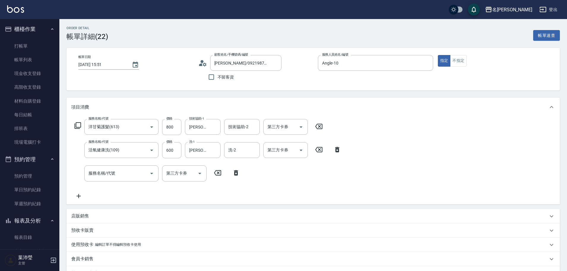
click at [77, 125] on icon at bounding box center [77, 125] width 7 height 7
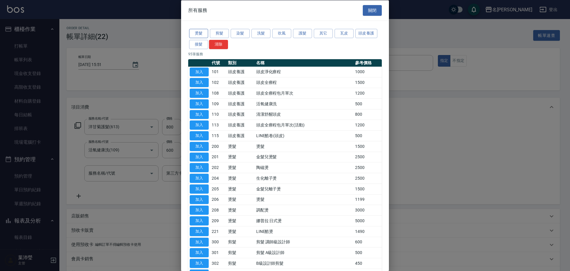
click at [197, 30] on button "燙髮" at bounding box center [198, 33] width 19 height 9
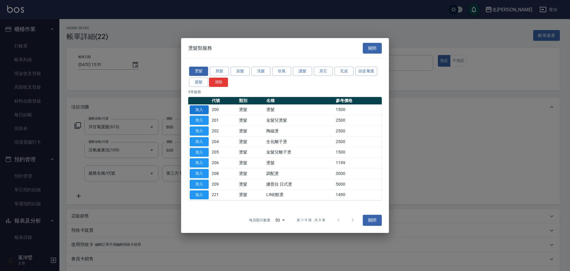
click at [200, 107] on button "加入" at bounding box center [199, 109] width 19 height 9
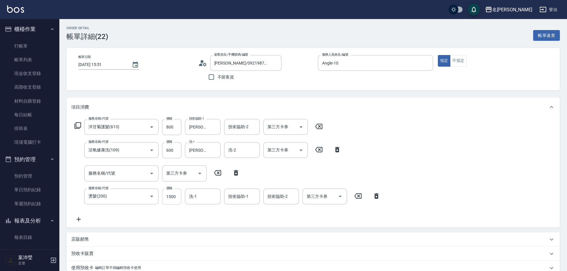
click at [171, 198] on input "1500" at bounding box center [171, 196] width 19 height 16
type input "2000"
click at [78, 219] on icon at bounding box center [79, 219] width 4 height 4
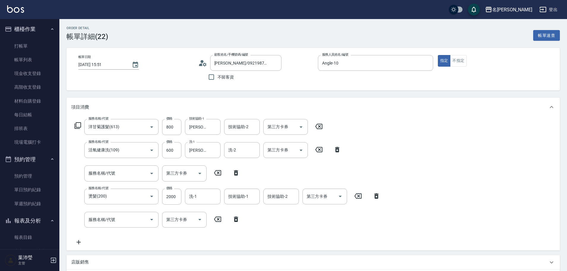
click at [77, 123] on icon at bounding box center [77, 125] width 7 height 7
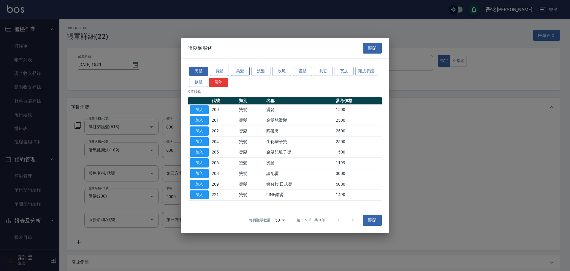
click at [238, 71] on button "染髮" at bounding box center [240, 71] width 19 height 9
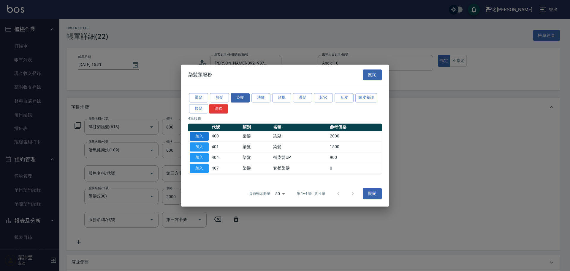
click at [202, 135] on button "加入" at bounding box center [199, 136] width 19 height 9
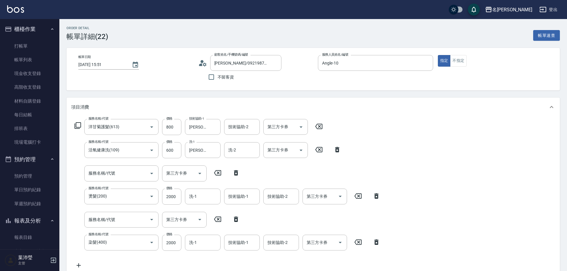
click at [237, 219] on icon at bounding box center [236, 218] width 4 height 5
type input "染髮(400)"
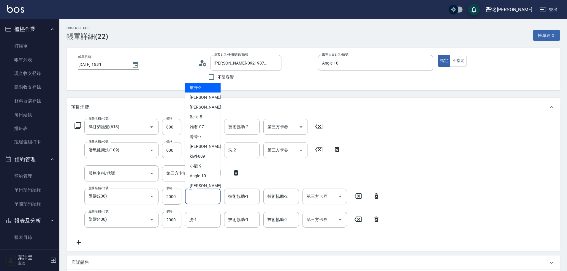
click at [209, 200] on input "洗-1" at bounding box center [203, 196] width 30 height 10
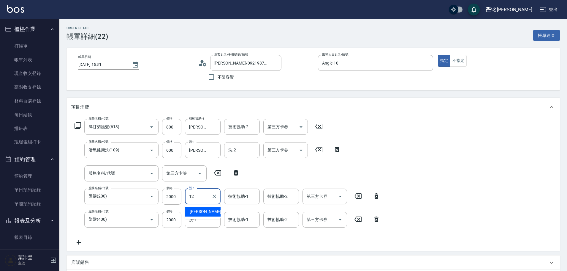
click at [199, 212] on span "[PERSON_NAME] -12" at bounding box center [208, 211] width 37 height 6
type input "[PERSON_NAME]-12"
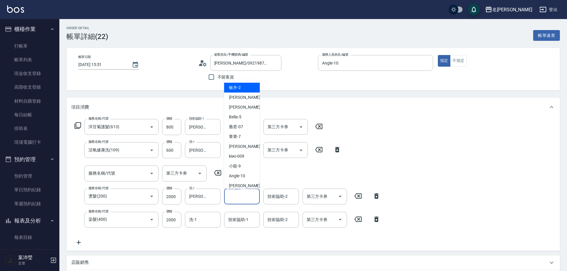
click at [236, 195] on input "技術協助-1" at bounding box center [242, 196] width 30 height 10
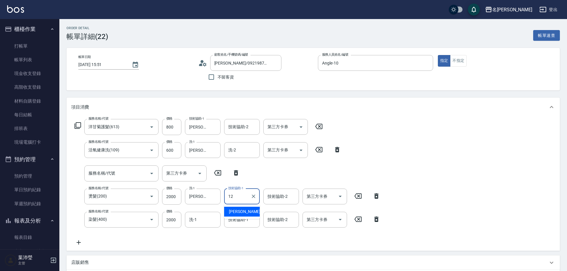
drag, startPoint x: 240, startPoint y: 212, endPoint x: 254, endPoint y: 204, distance: 15.8
click at [240, 212] on span "[PERSON_NAME] -12" at bounding box center [247, 211] width 37 height 6
click at [266, 196] on div "技術協助-2" at bounding box center [281, 196] width 36 height 16
type input "[PERSON_NAME]-12"
type input "Angle-10"
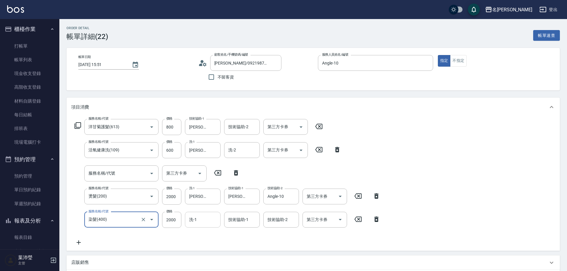
click at [215, 222] on input "洗-1" at bounding box center [203, 219] width 30 height 10
type input "[PERSON_NAME]-19"
click at [224, 221] on div "技術協助-1" at bounding box center [242, 219] width 36 height 16
click at [229, 218] on input "技術協助-1" at bounding box center [242, 219] width 30 height 10
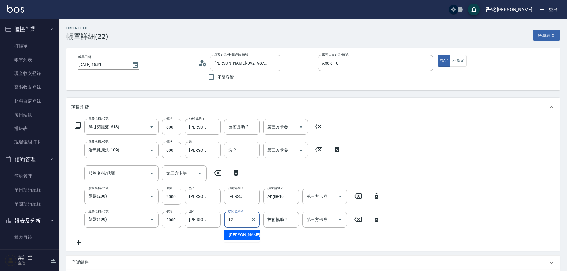
type input "[PERSON_NAME]-12"
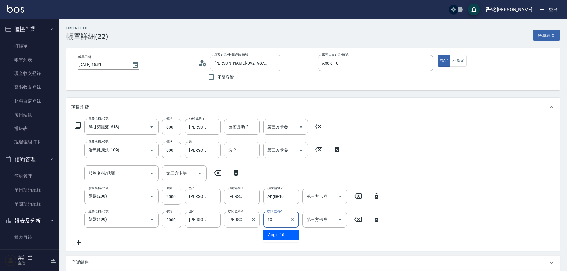
type input "Angle-10"
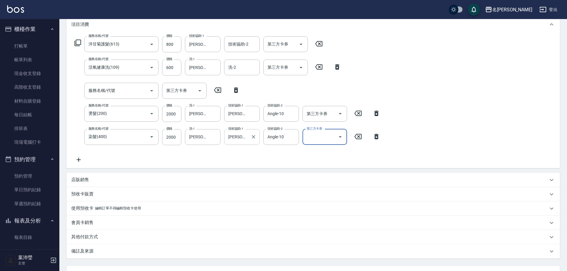
scroll to position [89, 0]
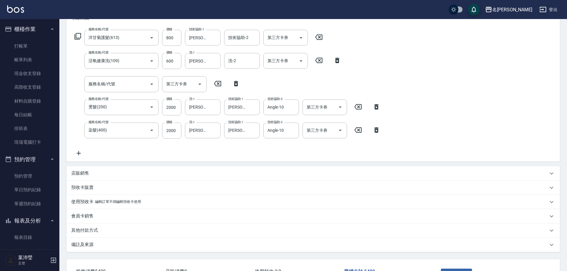
click at [235, 82] on icon at bounding box center [236, 83] width 4 height 5
type input "燙髮(200)"
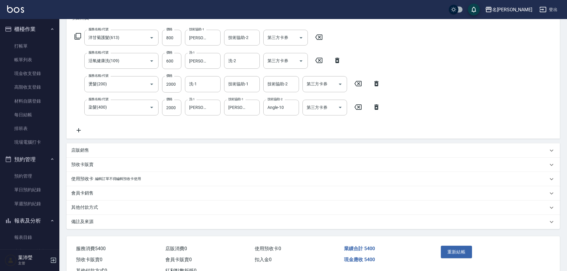
click at [80, 129] on icon at bounding box center [78, 129] width 15 height 7
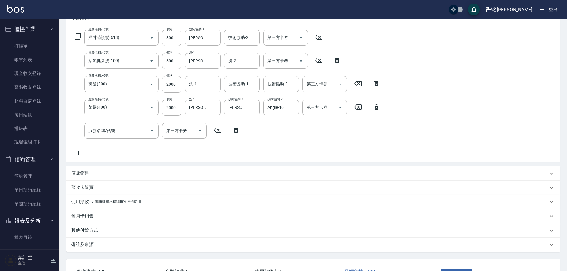
click at [79, 35] on icon at bounding box center [77, 36] width 7 height 7
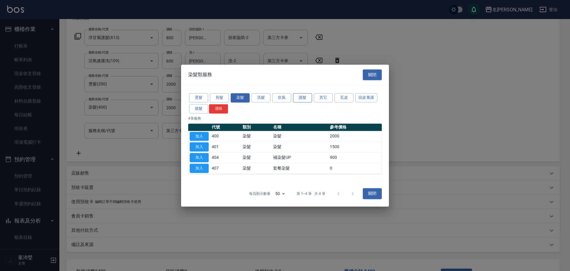
click at [304, 98] on button "護髮" at bounding box center [302, 97] width 19 height 9
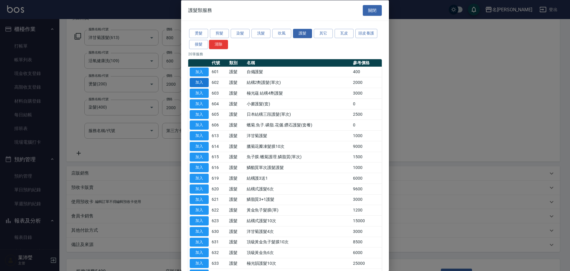
click at [199, 83] on button "加入" at bounding box center [199, 82] width 19 height 9
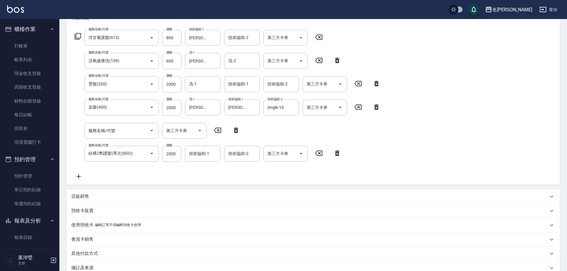
click at [237, 128] on icon at bounding box center [236, 129] width 4 height 5
type input "結構2劑護髮(單次)(602)"
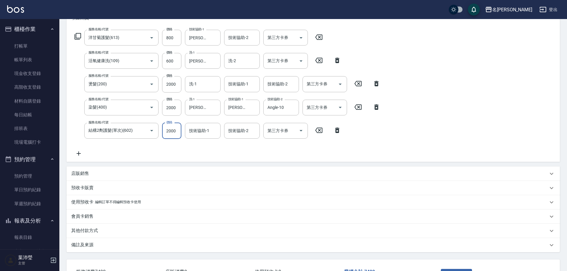
click at [170, 133] on input "2000" at bounding box center [171, 131] width 19 height 16
type input "1000"
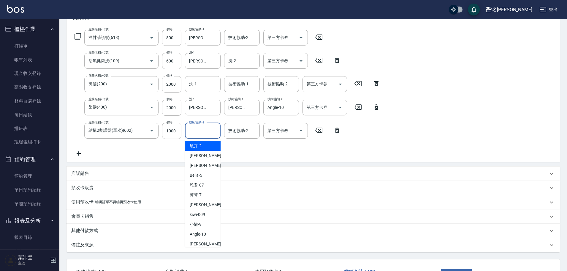
click at [201, 129] on input "技術協助-1" at bounding box center [203, 130] width 30 height 10
type input "[PERSON_NAME]-19"
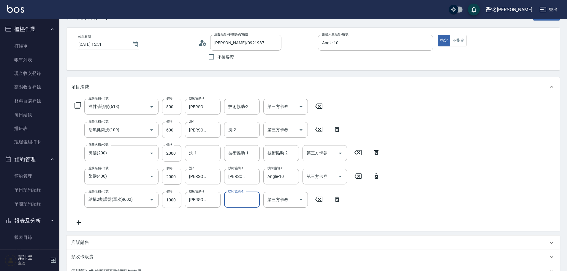
scroll to position [16, 0]
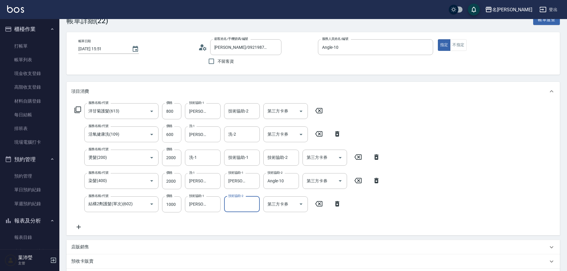
click at [173, 136] on input "600" at bounding box center [171, 134] width 19 height 16
drag, startPoint x: 178, startPoint y: 136, endPoint x: 165, endPoint y: 138, distance: 13.8
click at [165, 138] on input "5000" at bounding box center [171, 134] width 19 height 16
type input "500"
click at [167, 111] on input "800" at bounding box center [171, 111] width 19 height 16
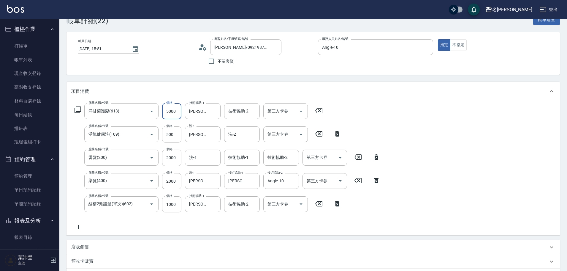
drag, startPoint x: 181, startPoint y: 110, endPoint x: 163, endPoint y: 113, distance: 17.5
click at [163, 113] on input "5000" at bounding box center [171, 111] width 19 height 16
type input "500"
click at [409, 159] on div "服務名稱/代號 洋甘菊護髮(613) 服務名稱/代號 價格 500 價格 技術協助-1 [PERSON_NAME]-18 技術協助-1 技術協助-2 技術協助…" at bounding box center [314, 168] width 494 height 134
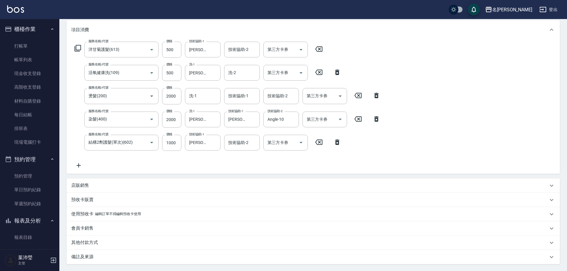
scroll to position [135, 0]
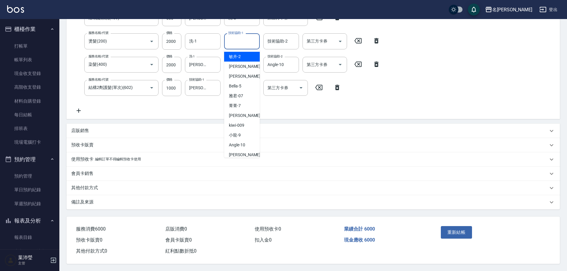
click at [231, 36] on input "技術協助-1" at bounding box center [242, 41] width 30 height 10
type input "[PERSON_NAME]-12"
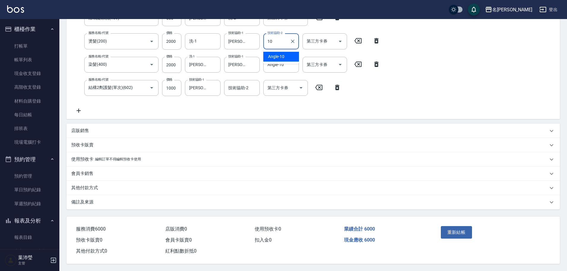
type input "Angle-10"
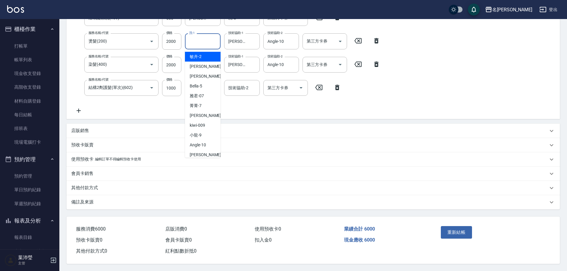
click at [206, 40] on input "洗-1" at bounding box center [203, 41] width 30 height 10
type input "[PERSON_NAME]-12"
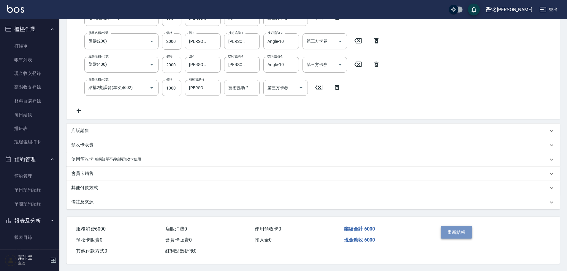
click at [455, 229] on button "重新結帳" at bounding box center [456, 232] width 31 height 12
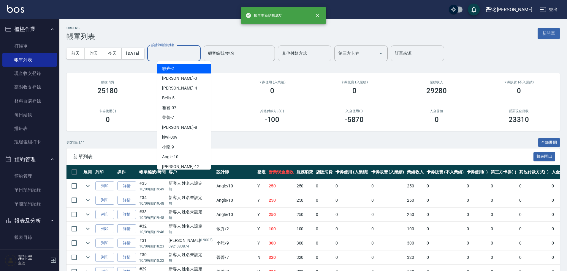
click at [185, 50] on input "設計師編號/姓名" at bounding box center [174, 53] width 48 height 10
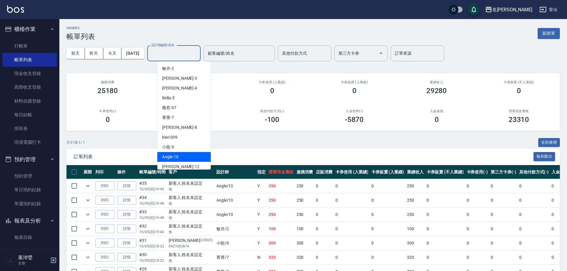
click at [185, 157] on div "Angle -10" at bounding box center [183, 157] width 53 height 10
type input "Angle-10"
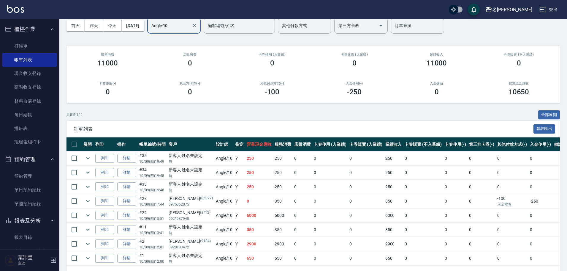
scroll to position [50, 0]
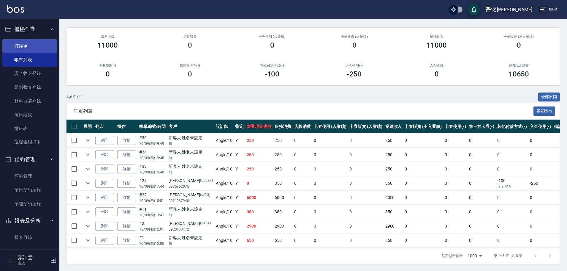
click at [15, 46] on link "打帳單" at bounding box center [29, 46] width 55 height 14
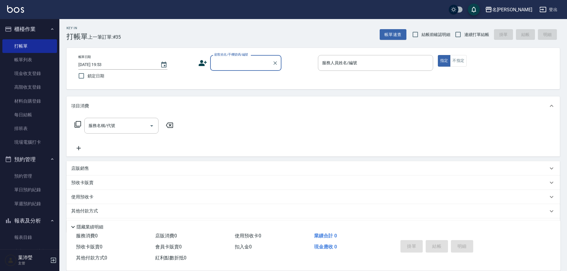
click at [237, 54] on label "顧客姓名/手機號碼/編號" at bounding box center [231, 54] width 34 height 4
click at [237, 58] on input "顧客姓名/手機號碼/編號" at bounding box center [241, 63] width 57 height 10
click at [235, 61] on input "顧客姓名/手機號碼/編號" at bounding box center [241, 63] width 57 height 10
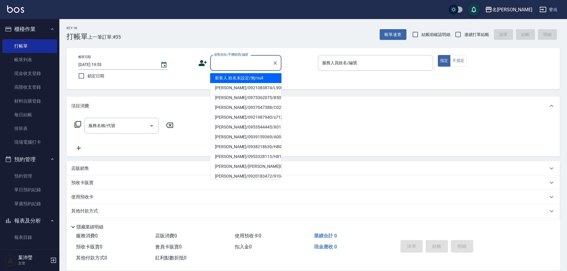
click at [230, 78] on li "新客人 姓名未設定/無/null" at bounding box center [245, 78] width 71 height 10
type input "新客人 姓名未設定/無/null"
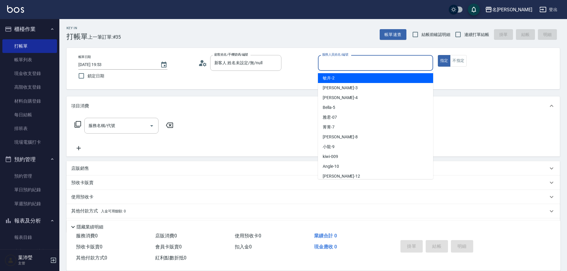
click at [328, 63] on input "服務人員姓名/編號" at bounding box center [376, 63] width 110 height 10
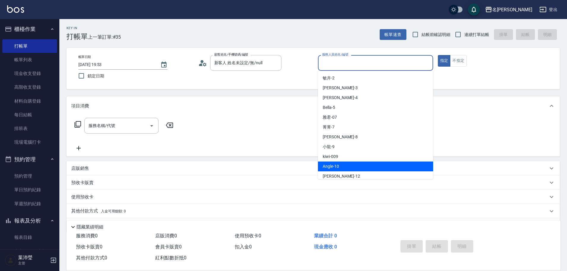
click at [352, 166] on div "Angle -10" at bounding box center [375, 166] width 115 height 10
type input "Angle-10"
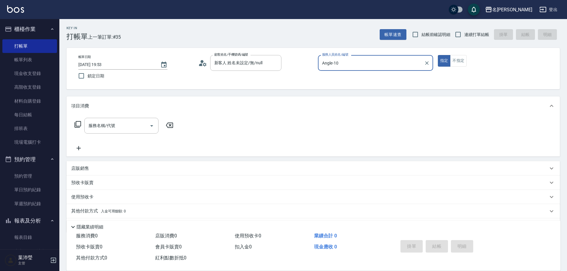
click at [77, 123] on icon at bounding box center [77, 124] width 7 height 7
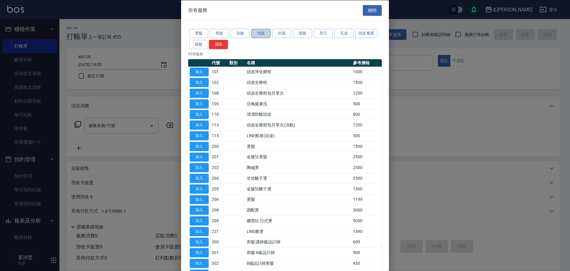
click at [256, 34] on button "洗髮" at bounding box center [261, 33] width 19 height 9
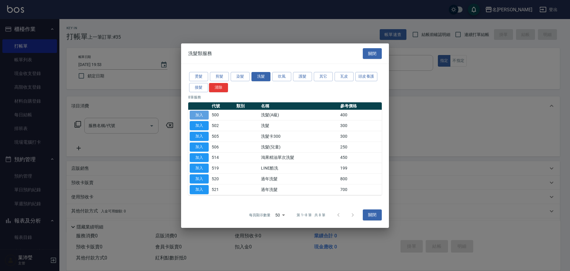
click at [197, 112] on button "加入" at bounding box center [199, 114] width 19 height 9
type input "洗髮(A級)(500)"
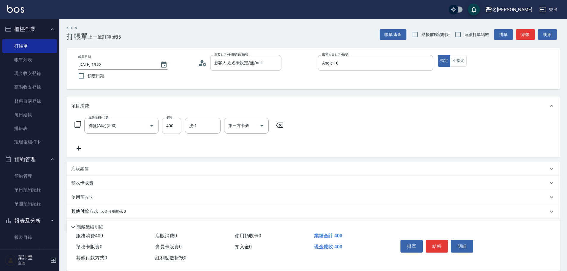
click at [77, 147] on icon at bounding box center [78, 148] width 15 height 7
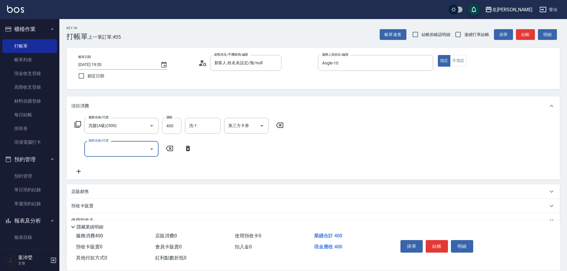
click at [76, 124] on icon at bounding box center [78, 124] width 7 height 7
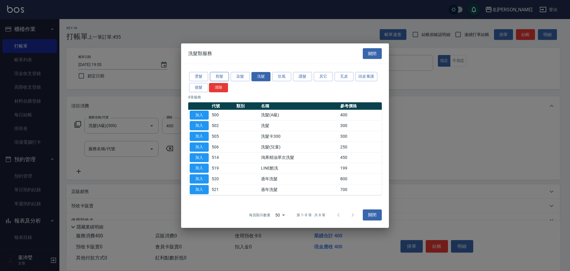
click at [224, 77] on button "剪髮" at bounding box center [219, 76] width 19 height 9
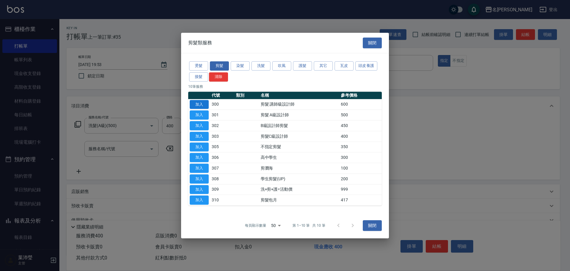
click at [197, 105] on button "加入" at bounding box center [199, 104] width 19 height 9
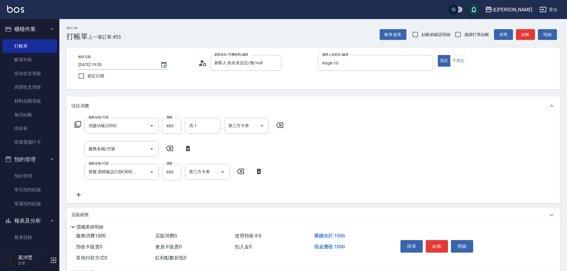
click at [188, 146] on icon at bounding box center [188, 148] width 15 height 7
type input "剪髮 講師級設計師(300)"
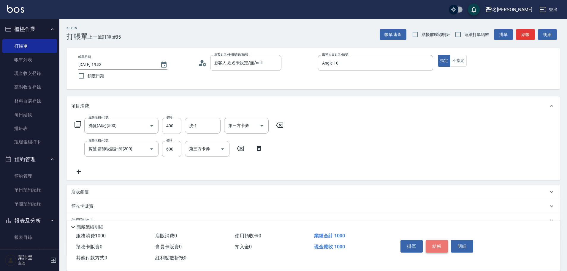
click at [441, 241] on button "結帳" at bounding box center [437, 246] width 22 height 12
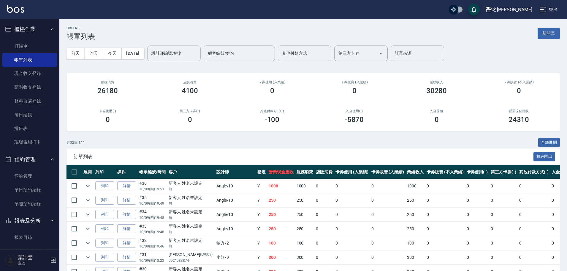
click at [183, 54] on input "設計師編號/姓名" at bounding box center [174, 53] width 48 height 10
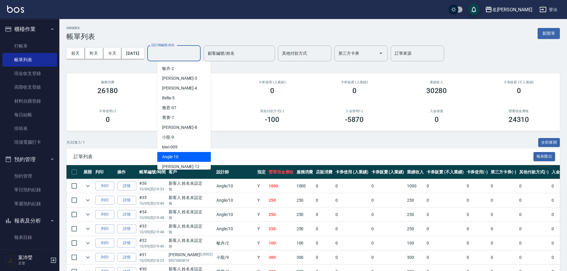
click at [180, 155] on div "Angle -10" at bounding box center [183, 157] width 53 height 10
type input "Angle-10"
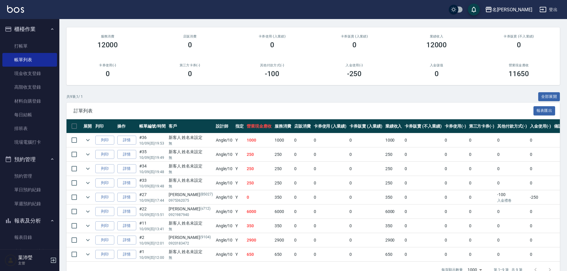
scroll to position [59, 0]
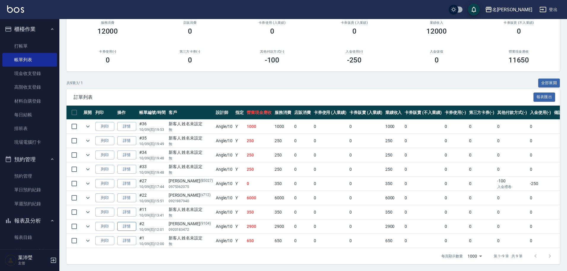
click at [128, 226] on link "詳情" at bounding box center [126, 226] width 19 height 9
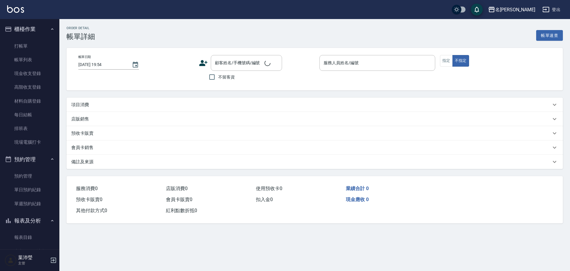
type input "[DATE] 12:01"
type input "Angle-10"
type input "[PERSON_NAME]/0920183472/9104"
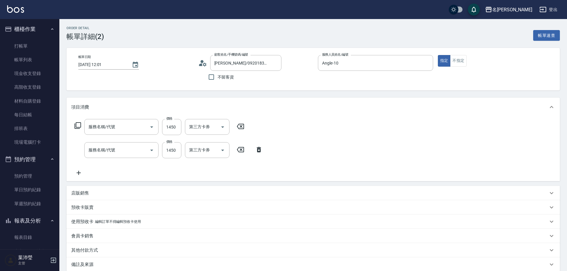
type input "染髮(400)"
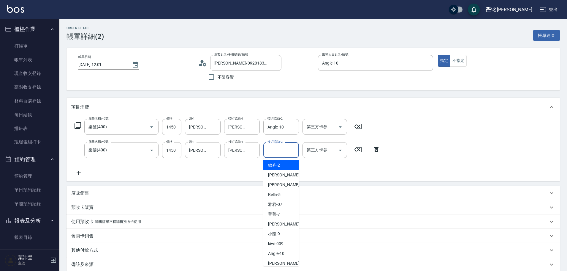
click at [271, 151] on input "技術協助-2" at bounding box center [281, 150] width 30 height 10
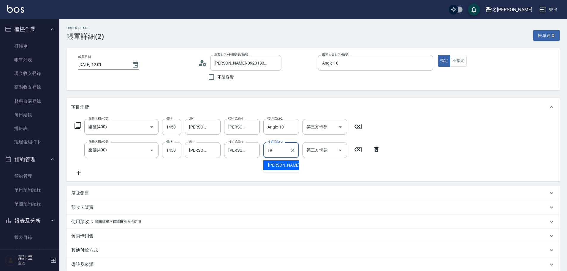
type input "[PERSON_NAME]-19"
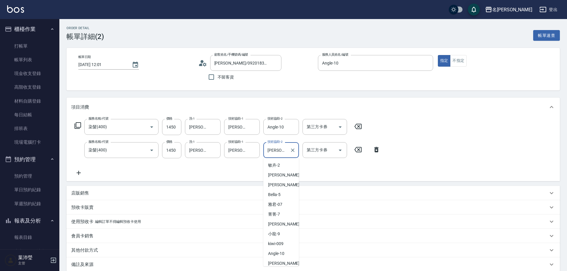
click at [274, 149] on input "[PERSON_NAME]-19" at bounding box center [276, 150] width 21 height 10
drag, startPoint x: 267, startPoint y: 151, endPoint x: 287, endPoint y: 151, distance: 19.6
click at [287, 151] on input "[PERSON_NAME]-19" at bounding box center [276, 150] width 21 height 10
click at [292, 151] on icon "Clear" at bounding box center [293, 150] width 6 height 6
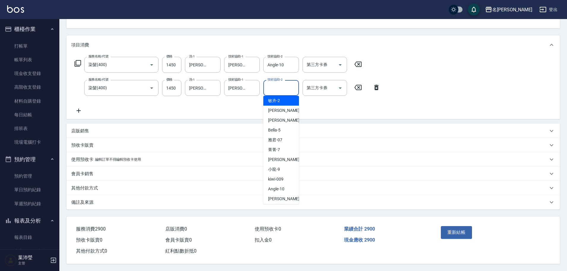
scroll to position [65, 0]
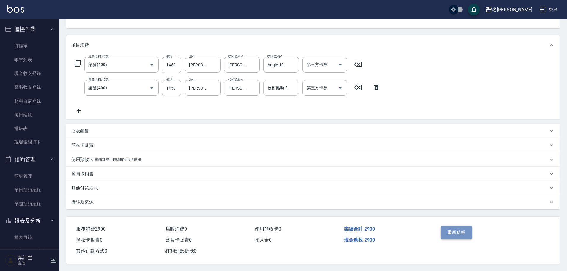
click at [453, 229] on button "重新結帳" at bounding box center [456, 232] width 31 height 12
click at [456, 232] on div "重新結帳" at bounding box center [466, 236] width 54 height 26
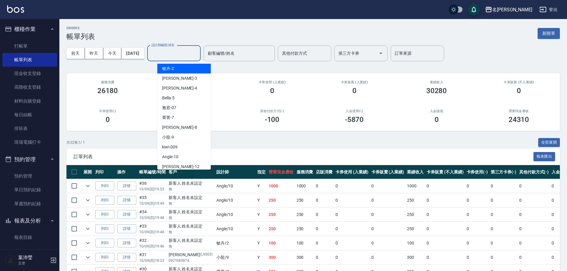
drag, startPoint x: 181, startPoint y: 52, endPoint x: 179, endPoint y: 56, distance: 4.4
click at [181, 52] on input "設計師編號/姓名" at bounding box center [174, 53] width 48 height 10
click at [165, 159] on span "Angle -10" at bounding box center [170, 157] width 16 height 6
type input "Angle-10"
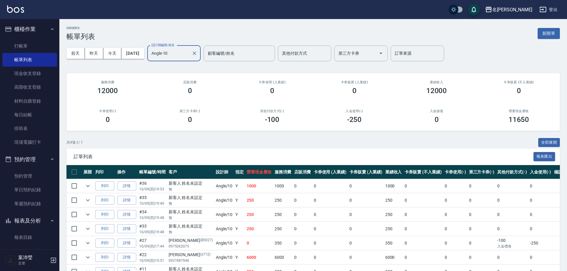
scroll to position [59, 0]
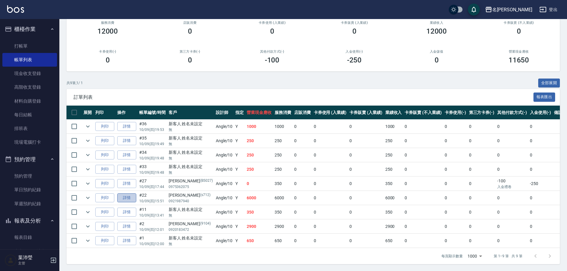
click at [122, 196] on link "詳情" at bounding box center [126, 197] width 19 height 9
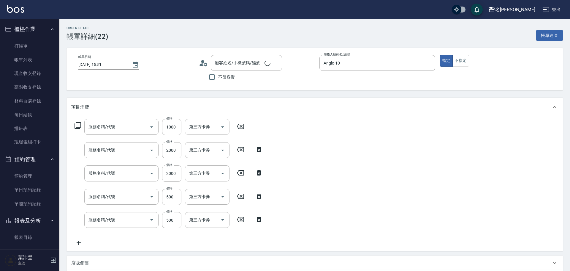
type input "[DATE] 15:51"
type input "Angle-10"
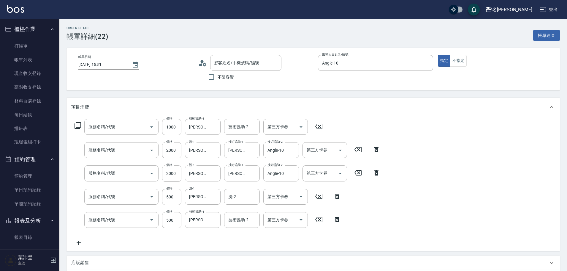
type input "[PERSON_NAME]/0921987940/s712"
type input "結構2劑護髮(單次)(602)"
type input "染髮(400)"
type input "燙髮(200)"
type input "活氧健康洗(109)"
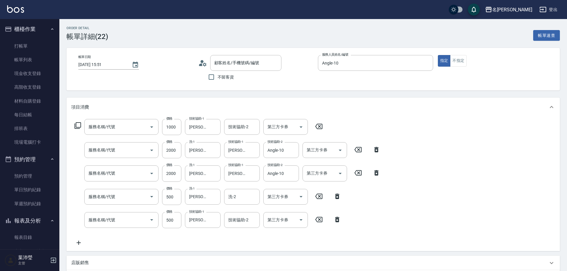
type input "洋甘菊護髮(613)"
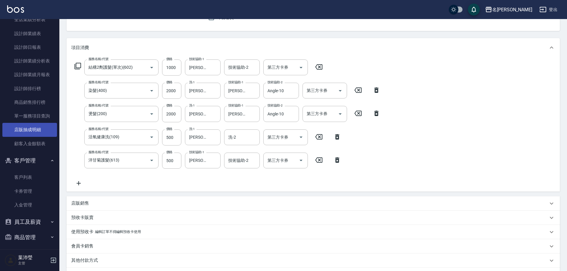
scroll to position [330, 0]
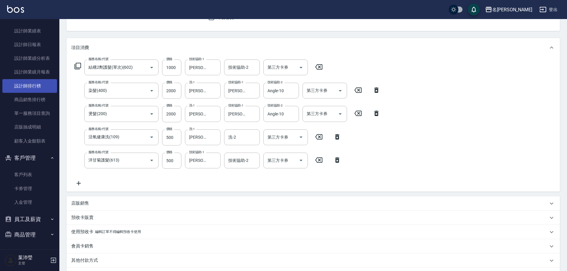
click at [35, 90] on link "設計師排行榜" at bounding box center [29, 86] width 55 height 14
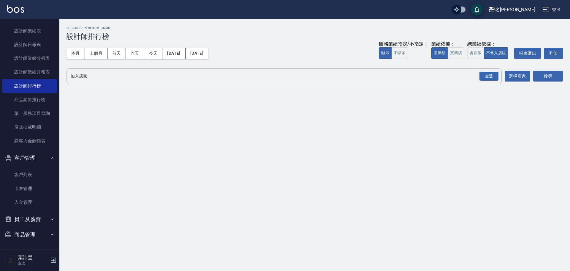
drag, startPoint x: 97, startPoint y: 73, endPoint x: 105, endPoint y: 80, distance: 9.9
click at [105, 80] on input "加入店家" at bounding box center [279, 76] width 421 height 10
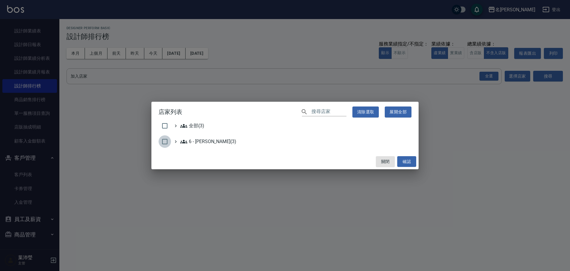
click at [165, 140] on input "checkbox" at bounding box center [165, 141] width 12 height 12
checkbox input "true"
click at [411, 160] on button "確認" at bounding box center [406, 161] width 19 height 11
checkbox input "false"
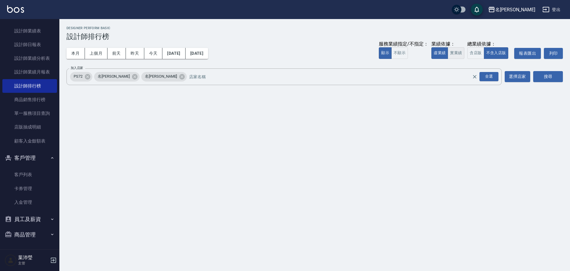
click at [454, 54] on button "實業績" at bounding box center [456, 53] width 17 height 12
click at [495, 78] on div "全選" at bounding box center [489, 76] width 19 height 9
click at [543, 73] on button "搜尋" at bounding box center [548, 76] width 30 height 11
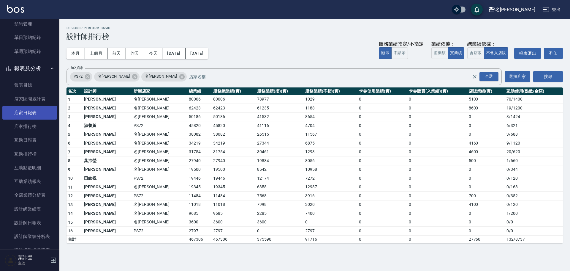
scroll to position [152, 0]
click at [41, 124] on link "店家排行榜" at bounding box center [29, 127] width 55 height 14
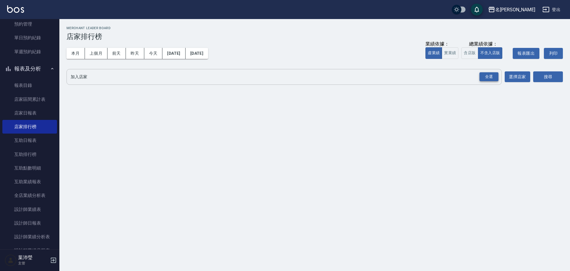
click at [490, 77] on div "全選" at bounding box center [489, 76] width 19 height 9
click at [447, 50] on button "實業績" at bounding box center [450, 53] width 17 height 12
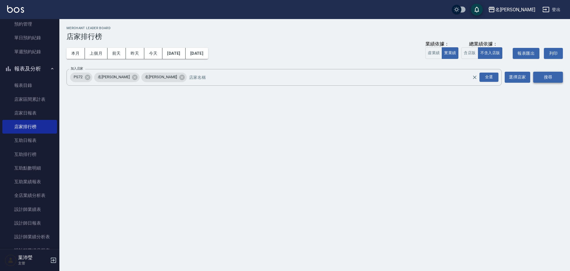
click at [539, 73] on button "搜尋" at bounding box center [548, 77] width 30 height 11
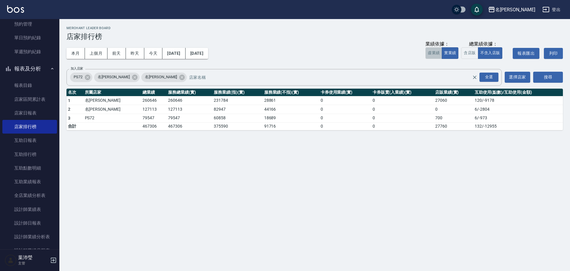
click at [440, 55] on button "虛業績" at bounding box center [434, 53] width 17 height 12
click at [185, 56] on button "[DATE]" at bounding box center [173, 53] width 23 height 11
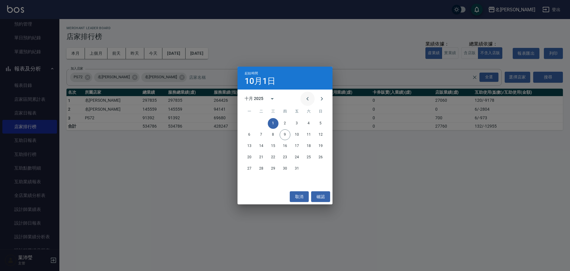
click at [305, 97] on icon "Previous month" at bounding box center [307, 98] width 7 height 7
click at [311, 145] on button "20" at bounding box center [308, 145] width 11 height 11
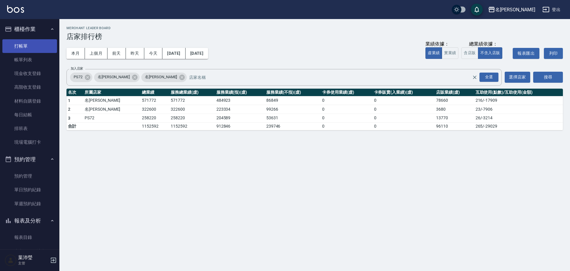
click at [27, 42] on link "打帳單" at bounding box center [29, 46] width 55 height 14
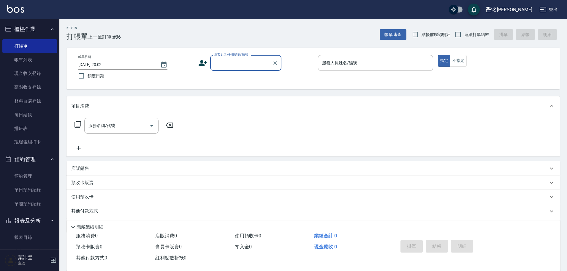
drag, startPoint x: 242, startPoint y: 63, endPoint x: 244, endPoint y: 70, distance: 7.5
click at [242, 63] on input "顧客姓名/手機號碼/編號" at bounding box center [241, 63] width 57 height 10
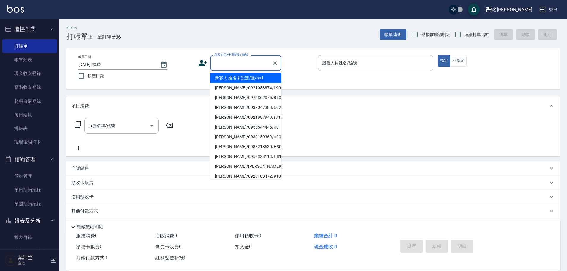
drag, startPoint x: 249, startPoint y: 79, endPoint x: 374, endPoint y: 77, distance: 125.0
click at [249, 79] on li "新客人 姓名未設定/無/null" at bounding box center [245, 78] width 71 height 10
type input "新客人 姓名未設定/無/null"
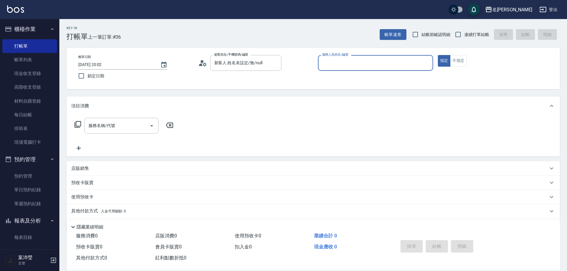
click at [384, 67] on input "服務人員姓名/編號" at bounding box center [376, 63] width 110 height 10
type input "[PERSON_NAME]-12"
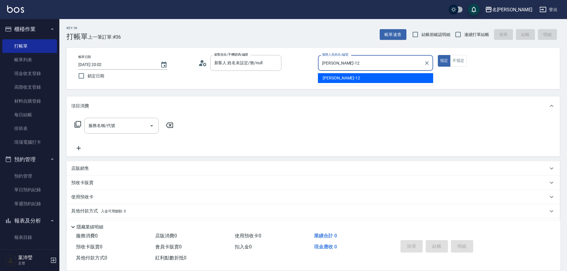
type button "true"
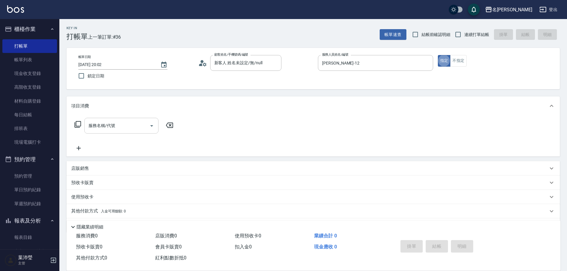
click at [136, 128] on input "服務名稱/代號" at bounding box center [117, 125] width 60 height 10
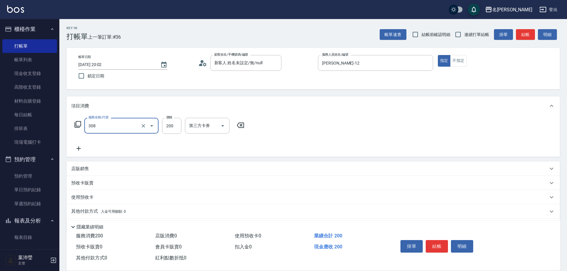
type input "學生剪髮(UP)(308)"
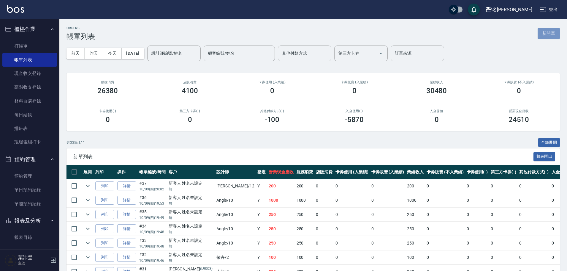
click at [547, 34] on button "新開單" at bounding box center [549, 33] width 22 height 11
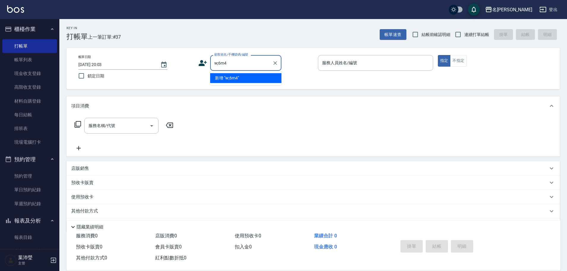
drag, startPoint x: 234, startPoint y: 67, endPoint x: 207, endPoint y: 58, distance: 28.2
click at [207, 58] on div "顧客姓名/手機號碼/編號 w;6m4 顧客姓名/手機號碼/編號" at bounding box center [255, 63] width 115 height 16
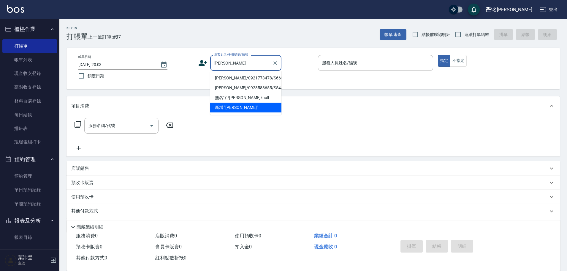
click at [246, 75] on li "[PERSON_NAME]/0921773478/S665" at bounding box center [245, 78] width 71 height 10
type input "[PERSON_NAME]/0921773478/S665"
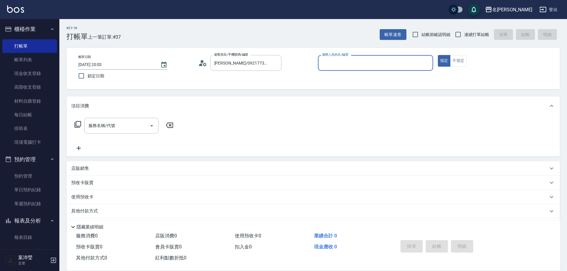
type input "Angle-10"
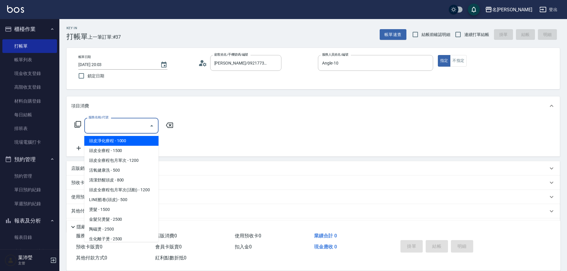
click at [138, 128] on input "服務名稱/代號" at bounding box center [117, 125] width 60 height 10
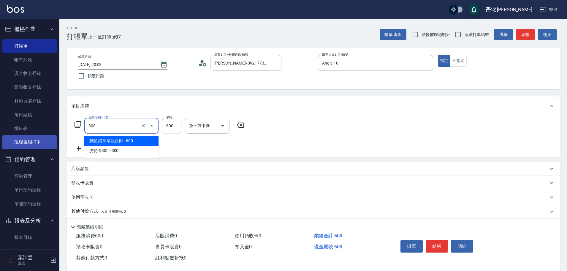
drag, startPoint x: 123, startPoint y: 126, endPoint x: 38, endPoint y: 135, distance: 85.5
click at [38, 135] on div "名留龍江 登出 櫃檯作業 打帳單 帳單列表 現金收支登錄 高階收支登錄 材料自購登錄 每日結帳 排班表 現場電腦打卡 預約管理 預約管理 單日預約紀錄 單週預…" at bounding box center [283, 145] width 567 height 290
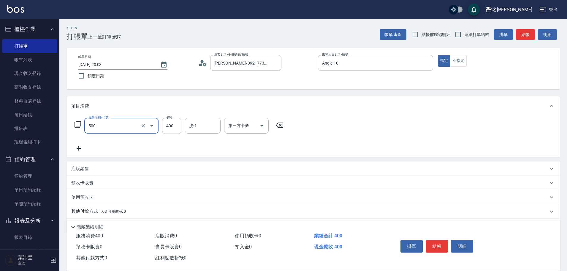
type input "洗髮(A級)(500)"
type input "[PERSON_NAME]-18"
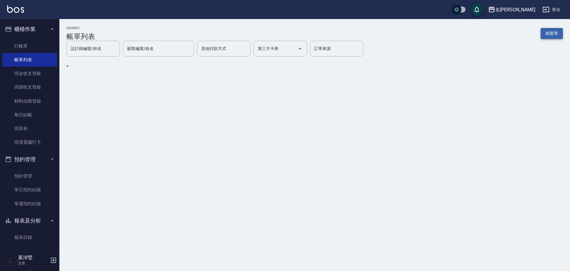
click at [545, 34] on button "新開單" at bounding box center [552, 33] width 22 height 11
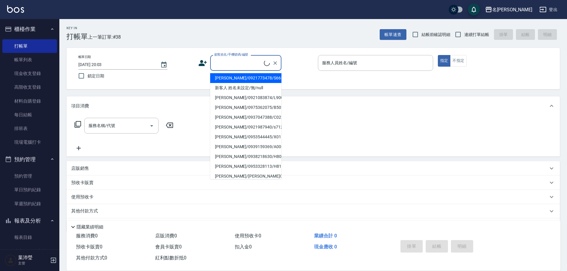
click at [247, 59] on input "顧客姓名/手機號碼/編號" at bounding box center [238, 63] width 51 height 10
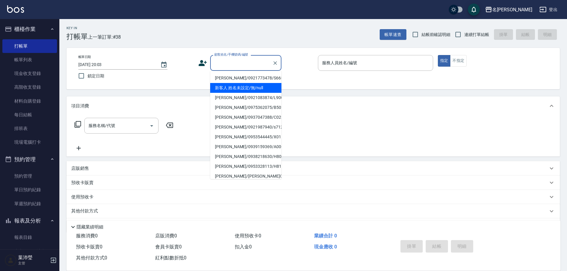
click at [243, 88] on li "新客人 姓名未設定/無/null" at bounding box center [245, 88] width 71 height 10
type input "新客人 姓名未設定/無/null"
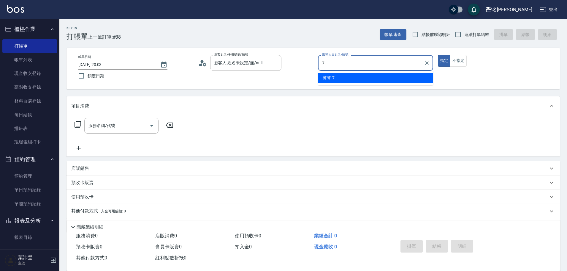
type input "菁菁-7"
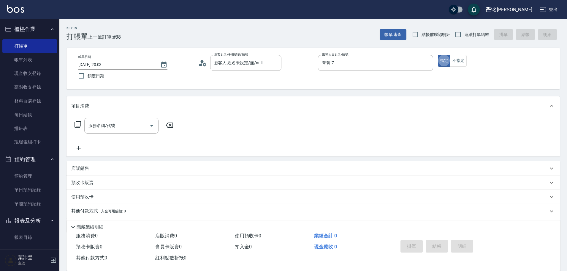
type button "true"
drag, startPoint x: 80, startPoint y: 134, endPoint x: 91, endPoint y: 127, distance: 13.0
click at [79, 134] on div "服務名稱/代號 服務名稱/代號" at bounding box center [124, 135] width 106 height 34
click at [93, 126] on input "服務名稱/代號" at bounding box center [117, 125] width 60 height 10
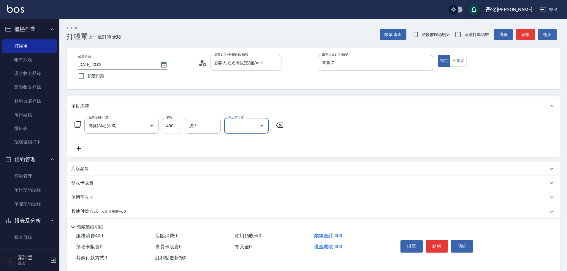
click at [166, 126] on input "400" at bounding box center [171, 126] width 19 height 16
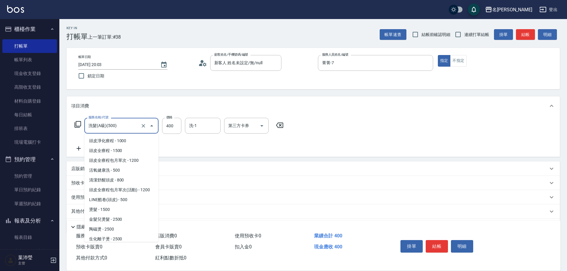
scroll to position [198, 0]
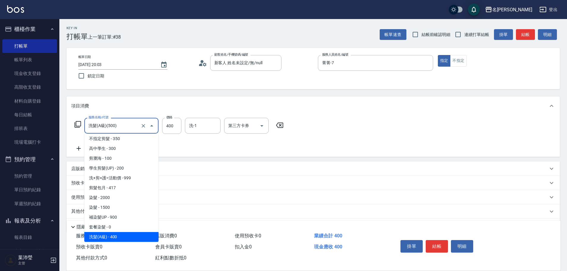
drag, startPoint x: 127, startPoint y: 130, endPoint x: 60, endPoint y: 126, distance: 67.2
click at [60, 126] on div "Key In 打帳單 上一筆訂單:#38 帳單速查 結帳前確認明細 連續打單結帳 掛單 結帳 明細 帳單日期 [DATE] 20:03 鎖定日期 顧客姓名/手…" at bounding box center [313, 154] width 508 height 271
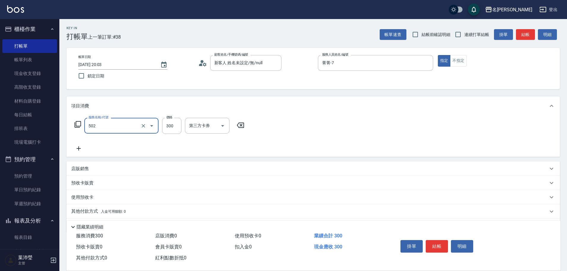
type input "洗髮(502)"
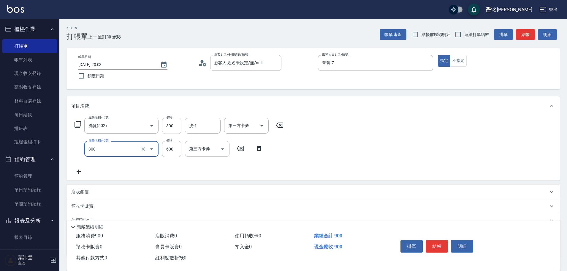
type input "剪髮 講師級設計師(300)"
type input "400"
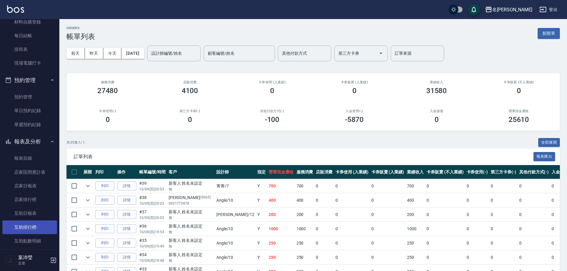
scroll to position [89, 0]
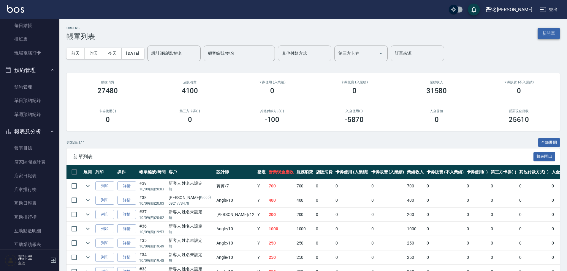
click at [548, 34] on button "新開單" at bounding box center [549, 33] width 22 height 11
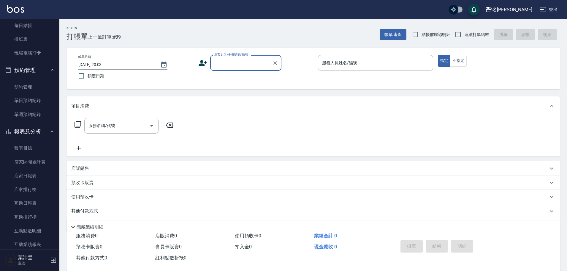
click at [242, 67] on input "顧客姓名/手機號碼/編號" at bounding box center [241, 63] width 57 height 10
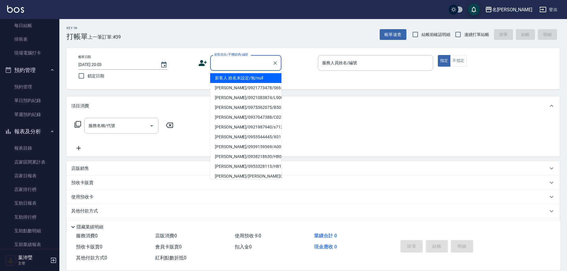
click at [245, 75] on li "新客人 姓名未設定/無/null" at bounding box center [245, 78] width 71 height 10
type input "新客人 姓名未設定/無/null"
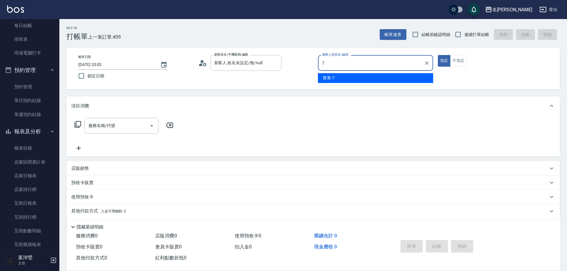
type input "7"
type button "true"
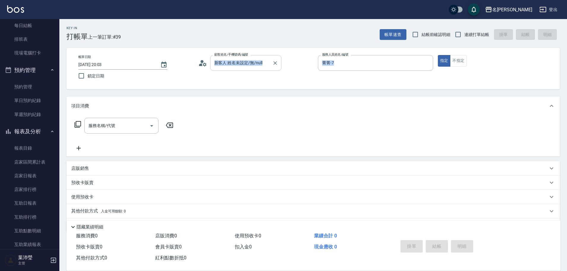
drag, startPoint x: 363, startPoint y: 74, endPoint x: 280, endPoint y: 70, distance: 83.2
click at [280, 70] on div "帳單日期 [DATE] 20:03 鎖定日期 顧客姓名/手機號碼/編號 新客人 姓名未設定/無/null 顧客姓名/手機號碼/編號 服務人員姓名/編號 菁菁-…" at bounding box center [313, 68] width 479 height 27
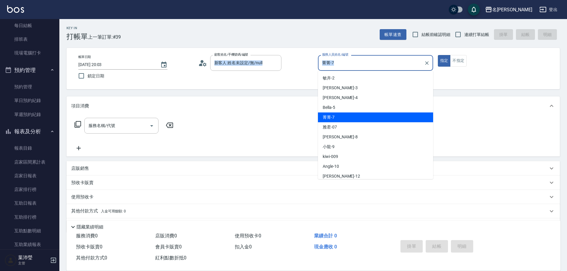
click at [360, 66] on input "菁菁-7" at bounding box center [371, 63] width 101 height 10
drag, startPoint x: 360, startPoint y: 66, endPoint x: 257, endPoint y: 71, distance: 103.2
click at [257, 71] on div "帳單日期 [DATE] 20:03 鎖定日期 顧客姓名/手機號碼/編號 新客人 姓名未設定/無/null 顧客姓名/手機號碼/編號 服務人員姓名/編號 菁菁-…" at bounding box center [313, 68] width 479 height 27
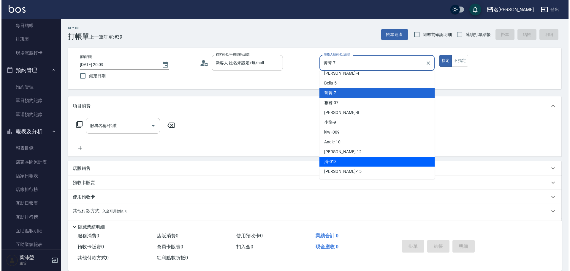
scroll to position [59, 0]
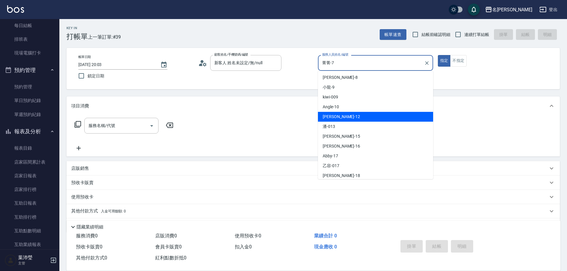
click at [353, 113] on div "[PERSON_NAME] -12" at bounding box center [375, 117] width 115 height 10
type input "[PERSON_NAME]-12"
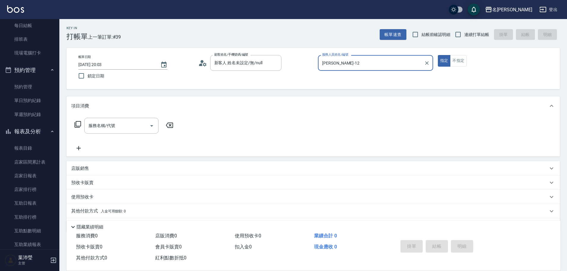
click at [110, 117] on div "服務名稱/代號 服務名稱/代號" at bounding box center [314, 135] width 494 height 41
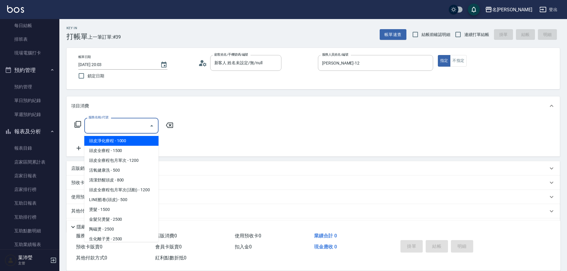
click at [115, 124] on input "服務名稱/代號" at bounding box center [117, 125] width 60 height 10
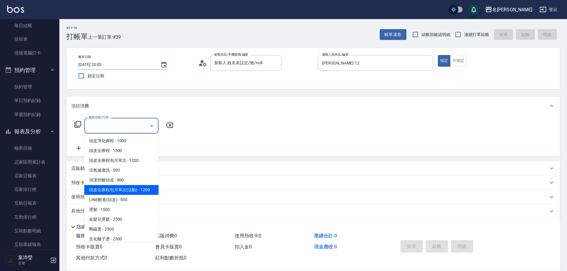
click at [116, 124] on input "服務名稱/代號" at bounding box center [117, 125] width 60 height 10
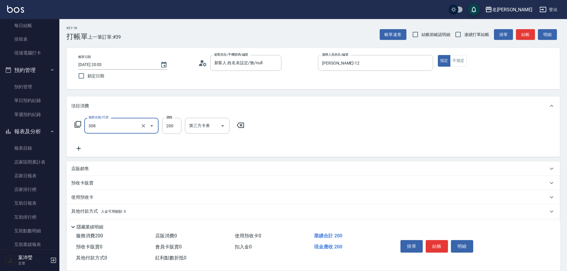
type input "學生剪髮(UP)(308)"
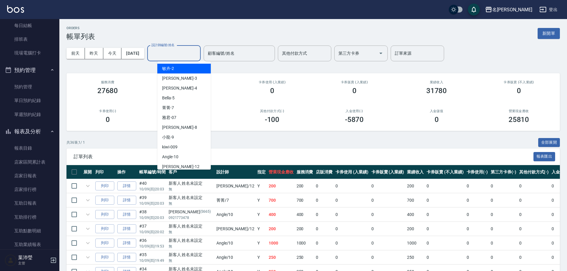
click at [179, 58] on input "設計師編號/姓名" at bounding box center [174, 53] width 48 height 10
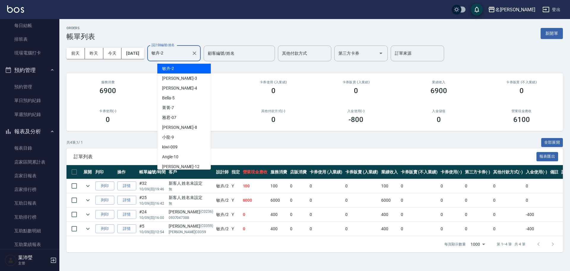
drag, startPoint x: 155, startPoint y: 59, endPoint x: 147, endPoint y: 59, distance: 7.7
click at [147, 59] on div "[DATE] [DATE] [DATE] [DATE] 設計師編號/姓名 [PERSON_NAME]-2 設計師編號/姓名 顧客編號/姓名 顧客編號/姓名 其…" at bounding box center [315, 53] width 496 height 25
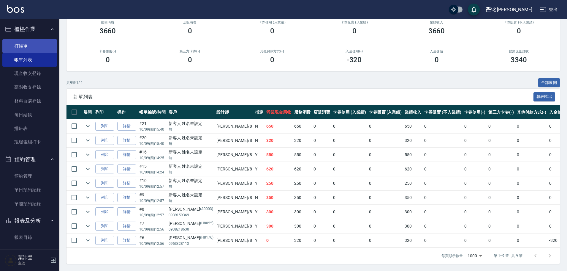
type input "Emma-8"
click at [35, 45] on link "打帳單" at bounding box center [29, 46] width 55 height 14
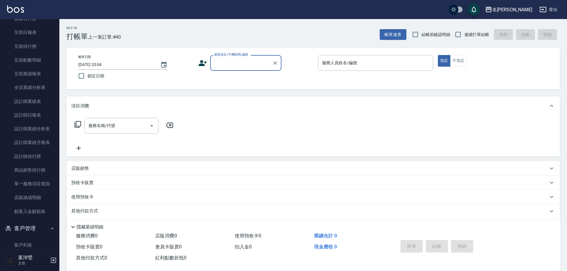
scroll to position [270, 0]
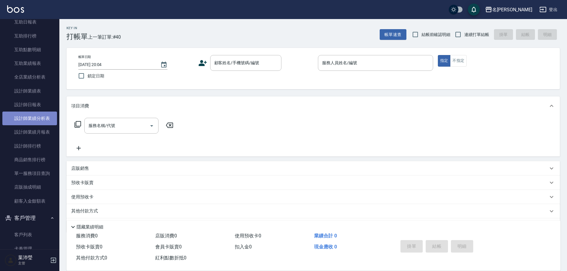
click at [40, 119] on link "設計師業績分析表" at bounding box center [29, 118] width 55 height 14
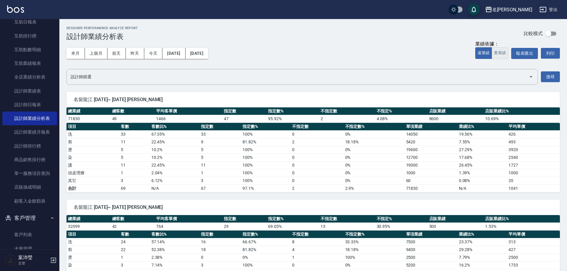
click at [499, 52] on button "實業績" at bounding box center [500, 53] width 17 height 12
click at [545, 53] on button "列印" at bounding box center [550, 53] width 19 height 11
click at [529, 55] on button "報表匯出" at bounding box center [524, 53] width 27 height 11
click at [519, 55] on button "報表匯出" at bounding box center [524, 53] width 27 height 11
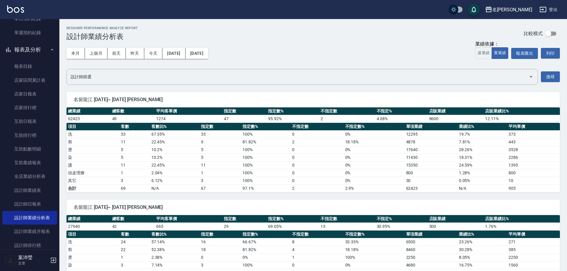
scroll to position [173, 0]
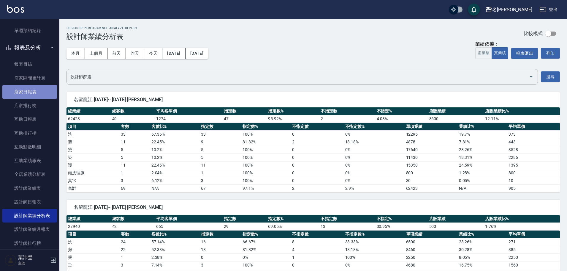
click at [35, 91] on link "店家日報表" at bounding box center [29, 92] width 55 height 14
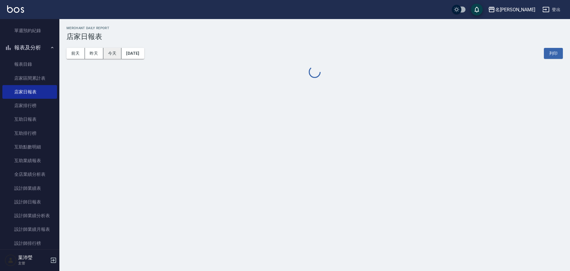
click at [114, 51] on button "今天" at bounding box center [112, 53] width 18 height 11
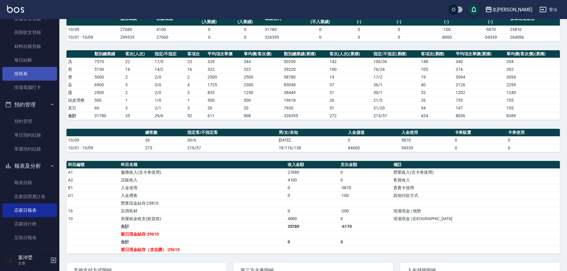
scroll to position [54, 0]
click at [40, 21] on link "現金收支登錄" at bounding box center [29, 19] width 55 height 14
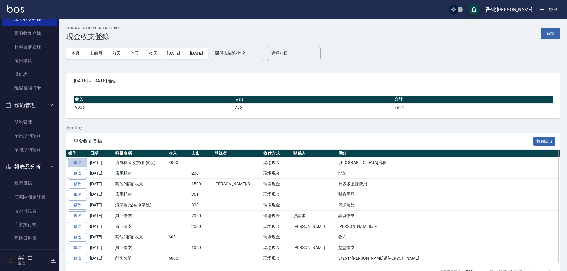
click at [74, 163] on link "修改" at bounding box center [77, 162] width 19 height 9
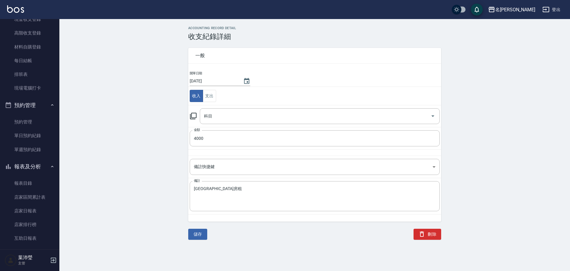
type input "10 房屋租金收支(租賃稅)"
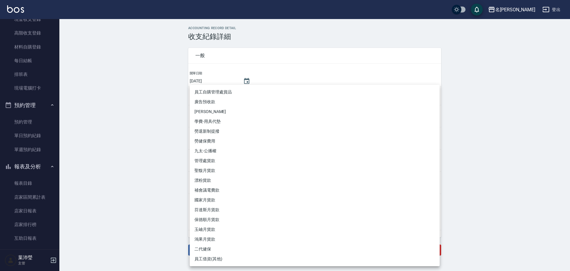
click at [213, 181] on body "名留龍江 登出 櫃檯作業 打帳單 帳單列表 現金收支登錄 高階收支登錄 材料自購登錄 每日結帳 排班表 現場電腦打卡 預約管理 預約管理 單日預約紀錄 單週預…" at bounding box center [285, 135] width 570 height 271
click at [135, 148] on div at bounding box center [285, 135] width 570 height 271
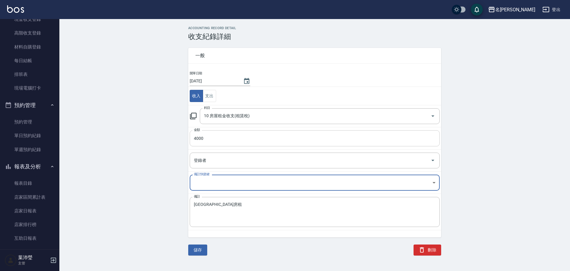
click at [219, 140] on input "4000" at bounding box center [315, 138] width 250 height 16
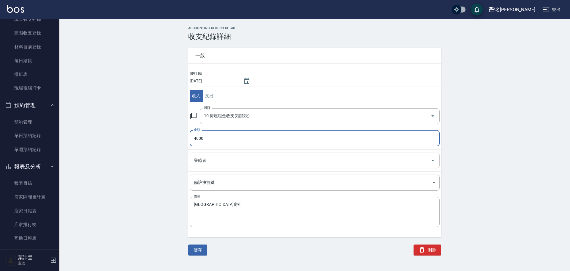
click at [215, 161] on input "登錄者" at bounding box center [310, 160] width 236 height 10
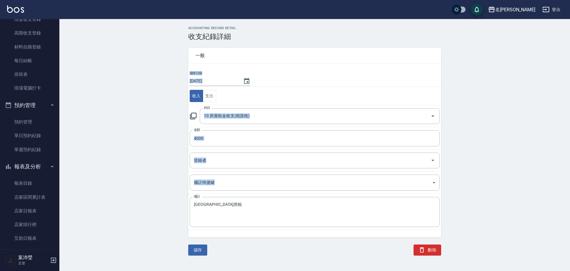
drag, startPoint x: 233, startPoint y: 198, endPoint x: 176, endPoint y: 205, distance: 56.8
click at [176, 205] on div "ACCOUNTING RECORD DETAIL 收支紀錄詳細 一般 開單日期 [DATE] 收入 支出 科目 10 房屋租金收支(租賃稅) 科目 金額 40…" at bounding box center [314, 140] width 511 height 229
drag, startPoint x: 224, startPoint y: 200, endPoint x: 189, endPoint y: 204, distance: 34.9
click at [189, 204] on td "備註 大龍宿舍房租 x 備註" at bounding box center [314, 212] width 253 height 36
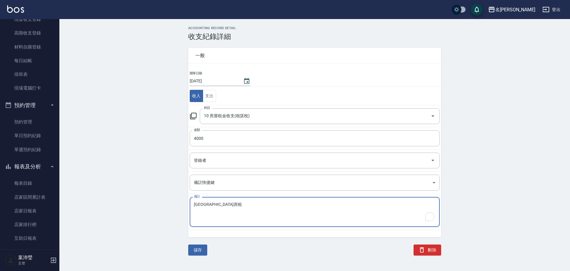
drag, startPoint x: 222, startPoint y: 203, endPoint x: 192, endPoint y: 207, distance: 30.5
click at [192, 207] on div "大龍宿舍房租 x 備註" at bounding box center [315, 212] width 250 height 30
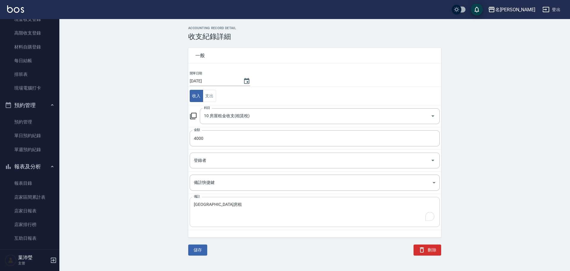
click at [194, 205] on textarea "[GEOGRAPHIC_DATA]房租" at bounding box center [315, 212] width 242 height 20
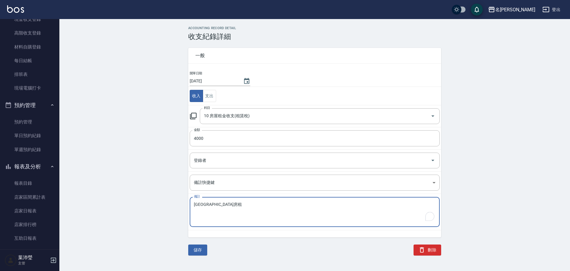
drag, startPoint x: 194, startPoint y: 204, endPoint x: 218, endPoint y: 203, distance: 24.1
click at [218, 203] on textarea "[GEOGRAPHIC_DATA]房租" at bounding box center [315, 212] width 242 height 20
click at [434, 246] on button "刪除" at bounding box center [428, 249] width 28 height 11
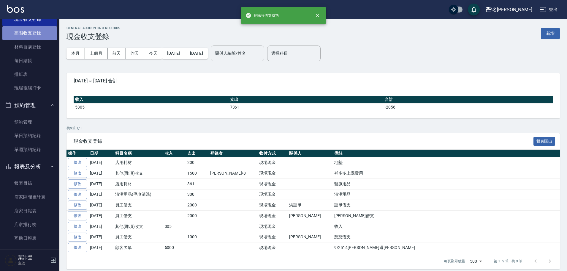
click at [36, 37] on link "高階收支登錄" at bounding box center [29, 33] width 55 height 14
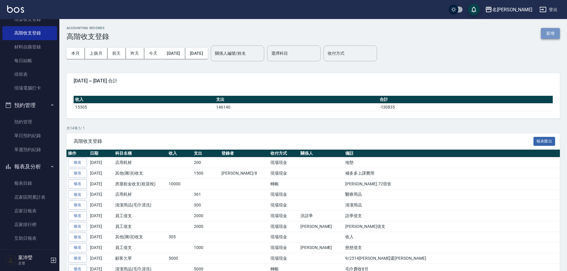
click at [558, 31] on button "新增" at bounding box center [550, 33] width 19 height 11
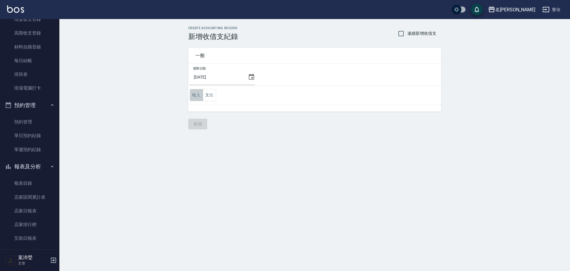
click at [192, 93] on button "收入" at bounding box center [196, 95] width 13 height 12
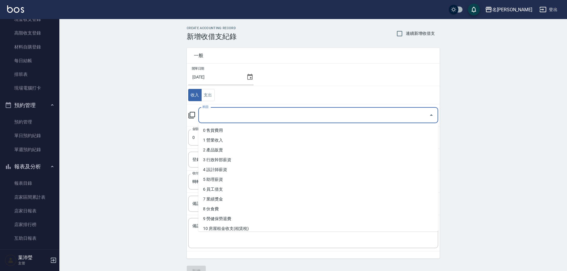
click at [219, 116] on input "科目" at bounding box center [314, 115] width 226 height 10
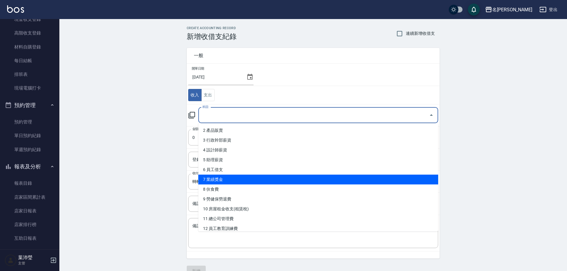
scroll to position [30, 0]
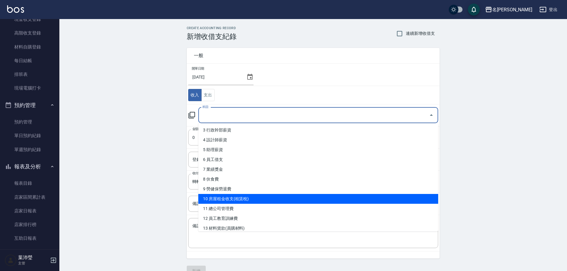
click at [232, 194] on li "10 房屋租金收支(租賃稅)" at bounding box center [318, 199] width 240 height 10
type input "10 房屋租金收支(租賃稅)"
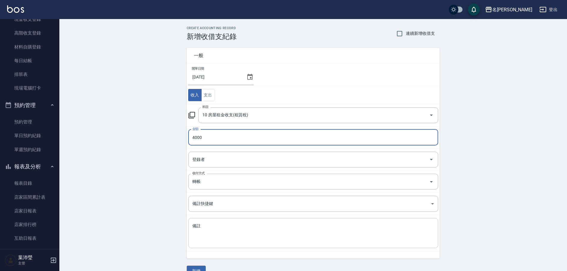
type input "4000"
click at [225, 226] on textarea "備註" at bounding box center [313, 233] width 242 height 20
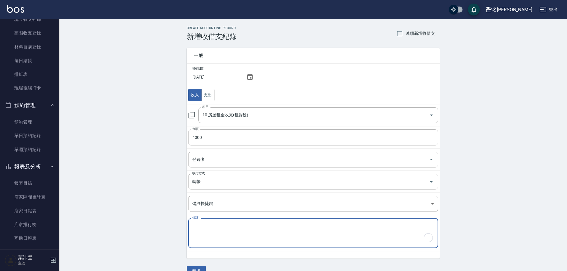
paste textarea "[GEOGRAPHIC_DATA]房租"
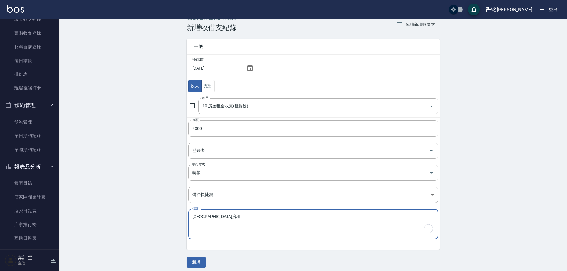
scroll to position [13, 0]
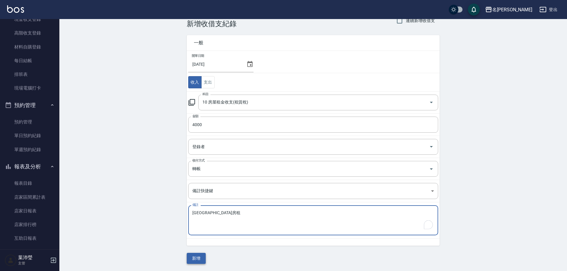
type textarea "[GEOGRAPHIC_DATA]房租"
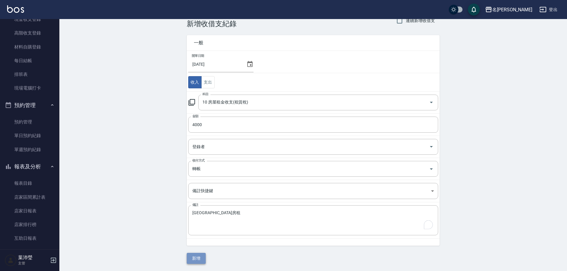
click at [198, 255] on button "新增" at bounding box center [196, 257] width 19 height 11
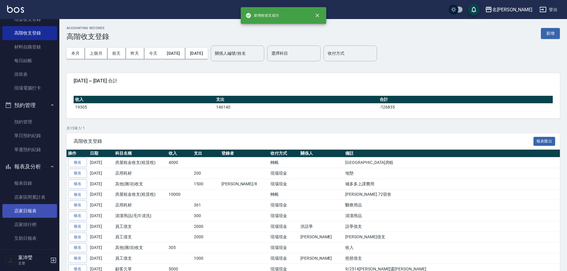
click at [19, 214] on link "店家日報表" at bounding box center [29, 211] width 55 height 14
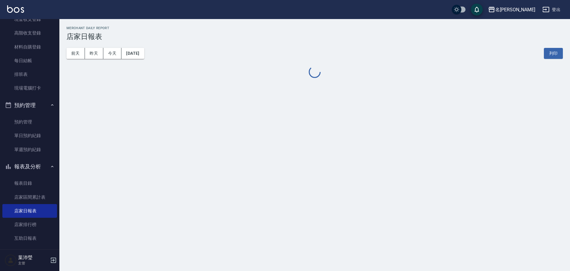
click at [307, 146] on div "名留龍江 [DATE] 店家日報表 列印時間： [DATE][PHONE_NUMBER]:28 Merchant Daily Report 店家日報表 [DA…" at bounding box center [285, 135] width 570 height 271
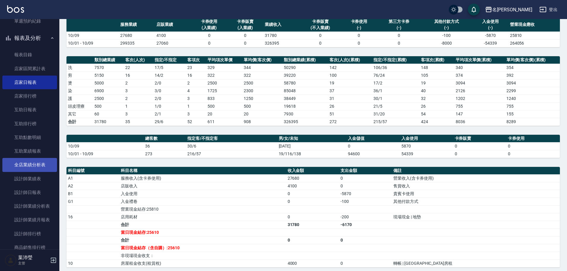
scroll to position [188, 0]
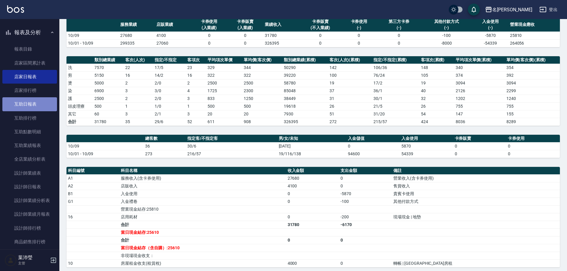
click at [31, 105] on link "互助日報表" at bounding box center [29, 104] width 55 height 14
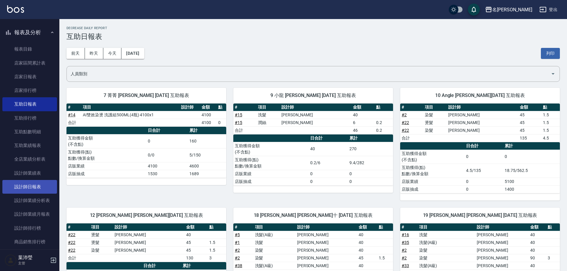
click at [36, 187] on link "設計師日報表" at bounding box center [29, 187] width 55 height 14
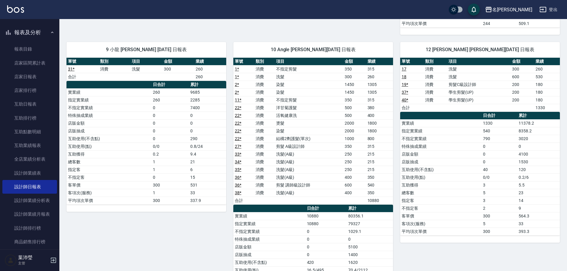
scroll to position [305, 0]
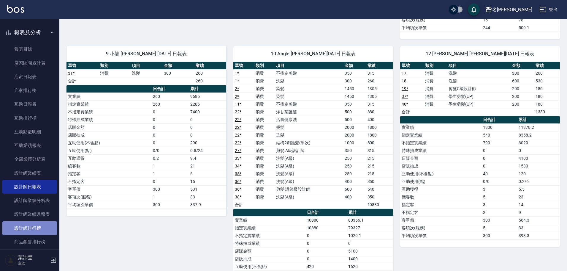
click at [39, 228] on link "設計師排行榜" at bounding box center [29, 228] width 55 height 14
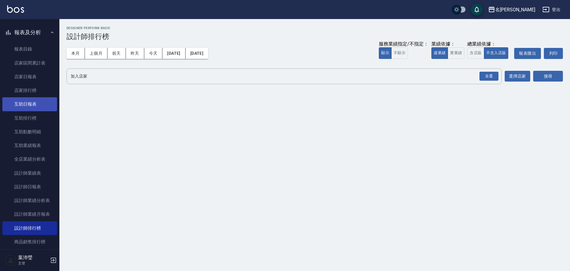
click at [45, 102] on link "互助日報表" at bounding box center [29, 104] width 55 height 14
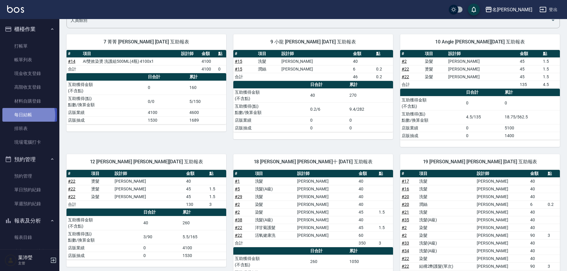
click at [23, 115] on link "每日結帳" at bounding box center [29, 115] width 55 height 14
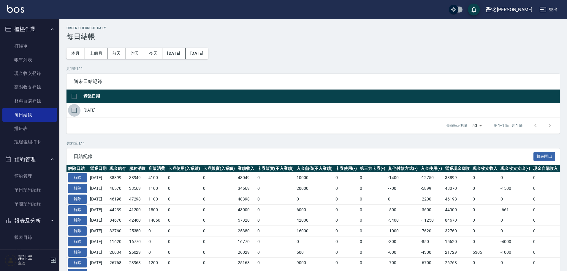
click at [71, 109] on input "checkbox" at bounding box center [74, 110] width 12 height 12
checkbox input "true"
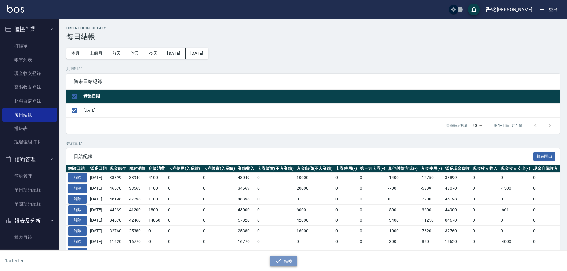
click at [279, 262] on icon "button" at bounding box center [278, 260] width 7 height 7
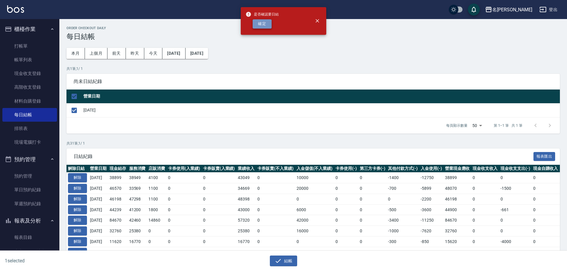
click at [266, 27] on button "確定" at bounding box center [262, 23] width 19 height 9
checkbox input "false"
